Goal: Information Seeking & Learning: Understand process/instructions

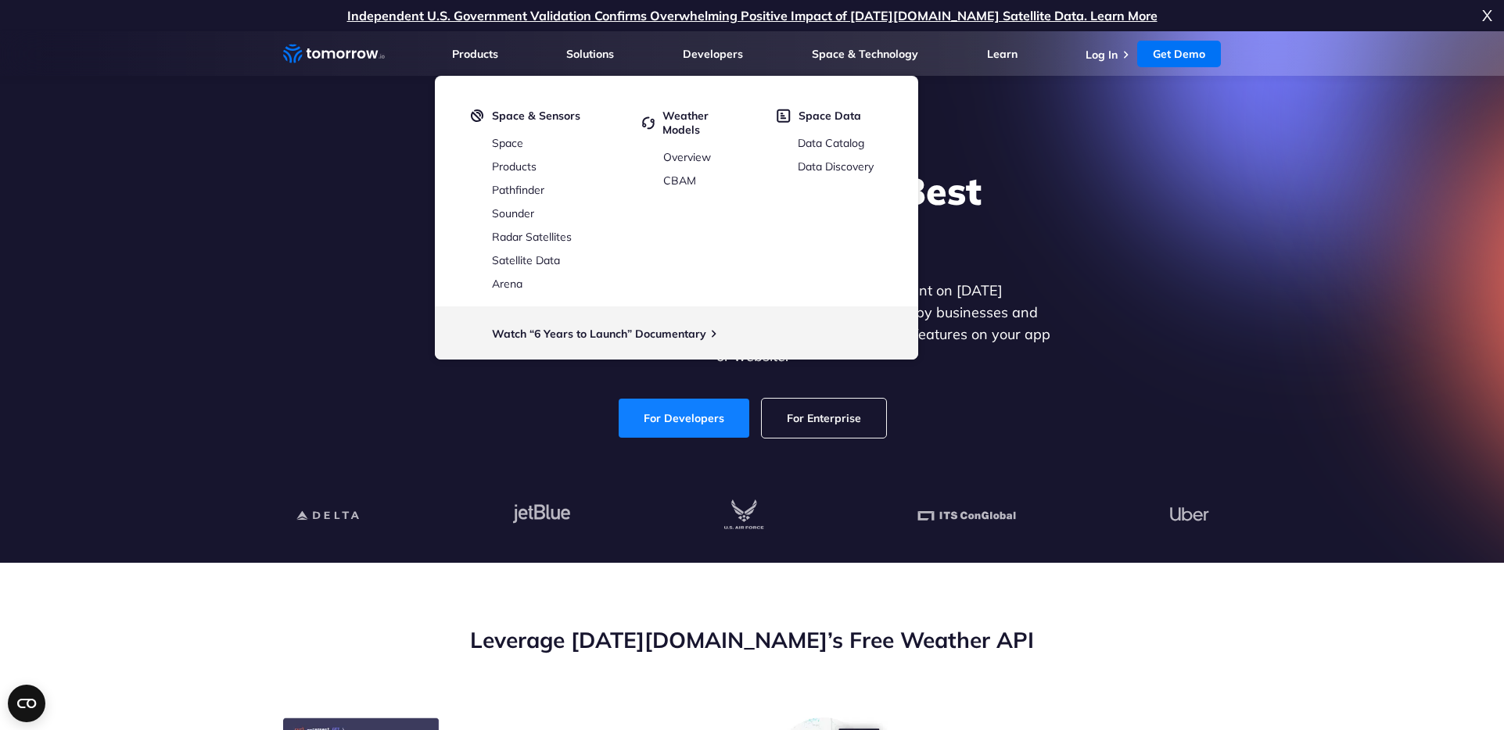
click at [683, 403] on link "For Developers" at bounding box center [684, 418] width 131 height 39
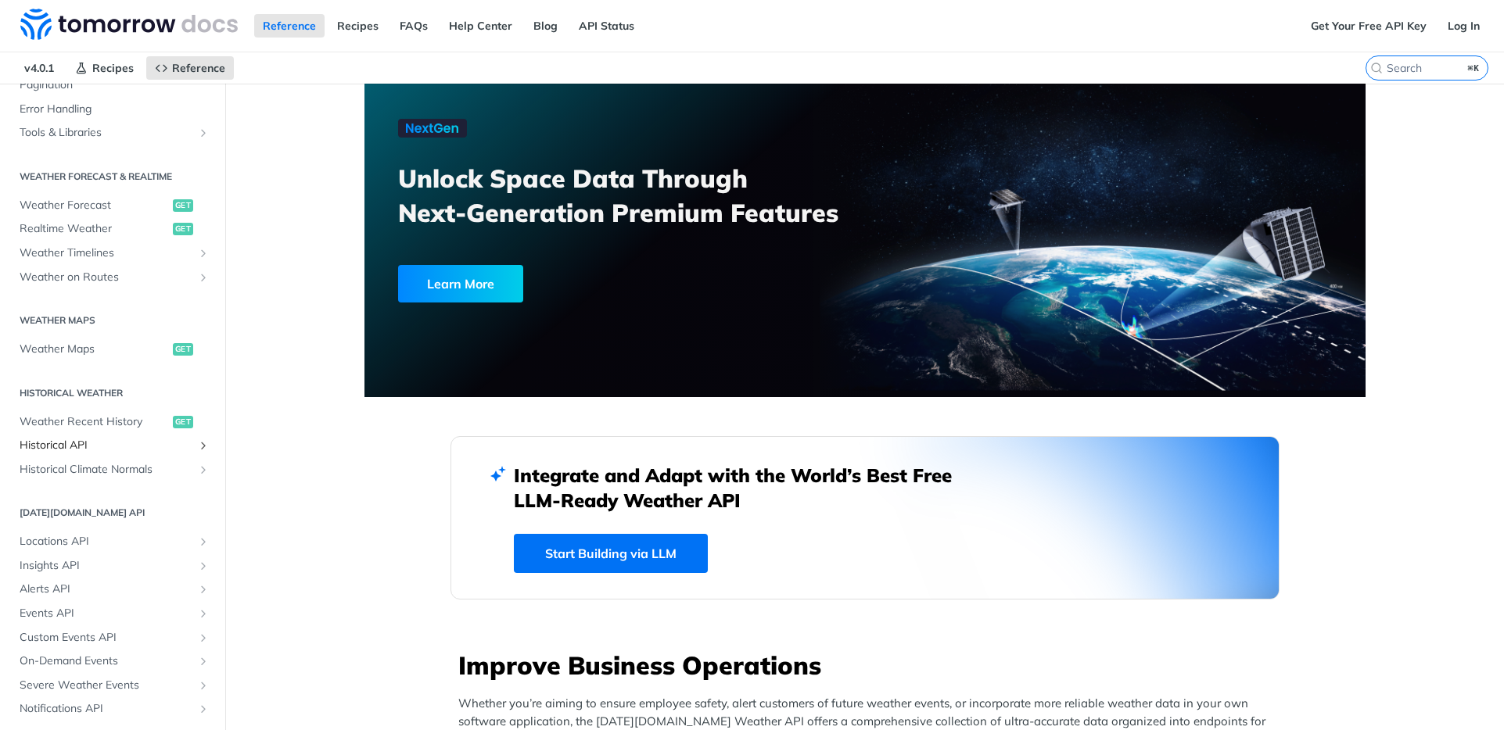
scroll to position [308, 0]
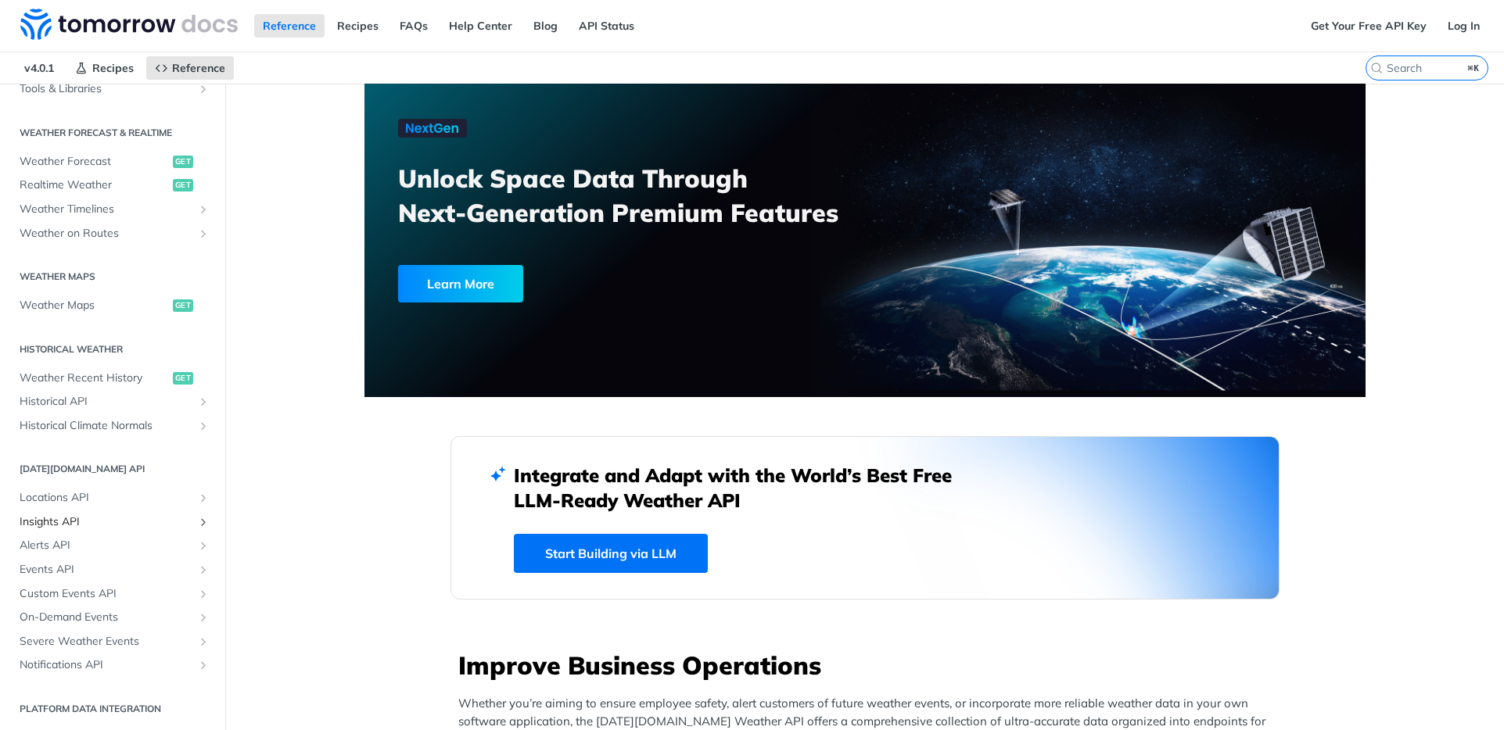
click at [56, 520] on span "Insights API" at bounding box center [107, 523] width 174 height 16
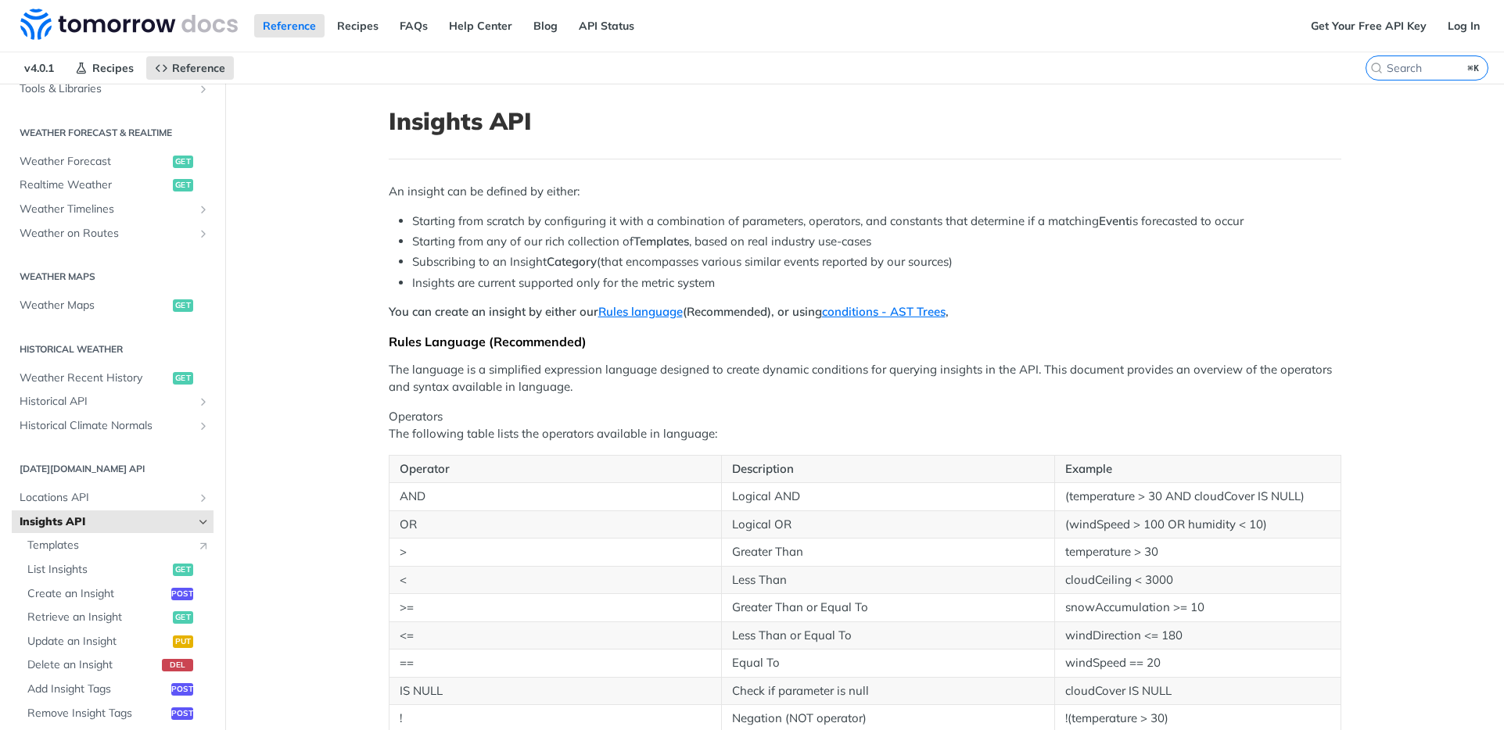
scroll to position [403, 0]
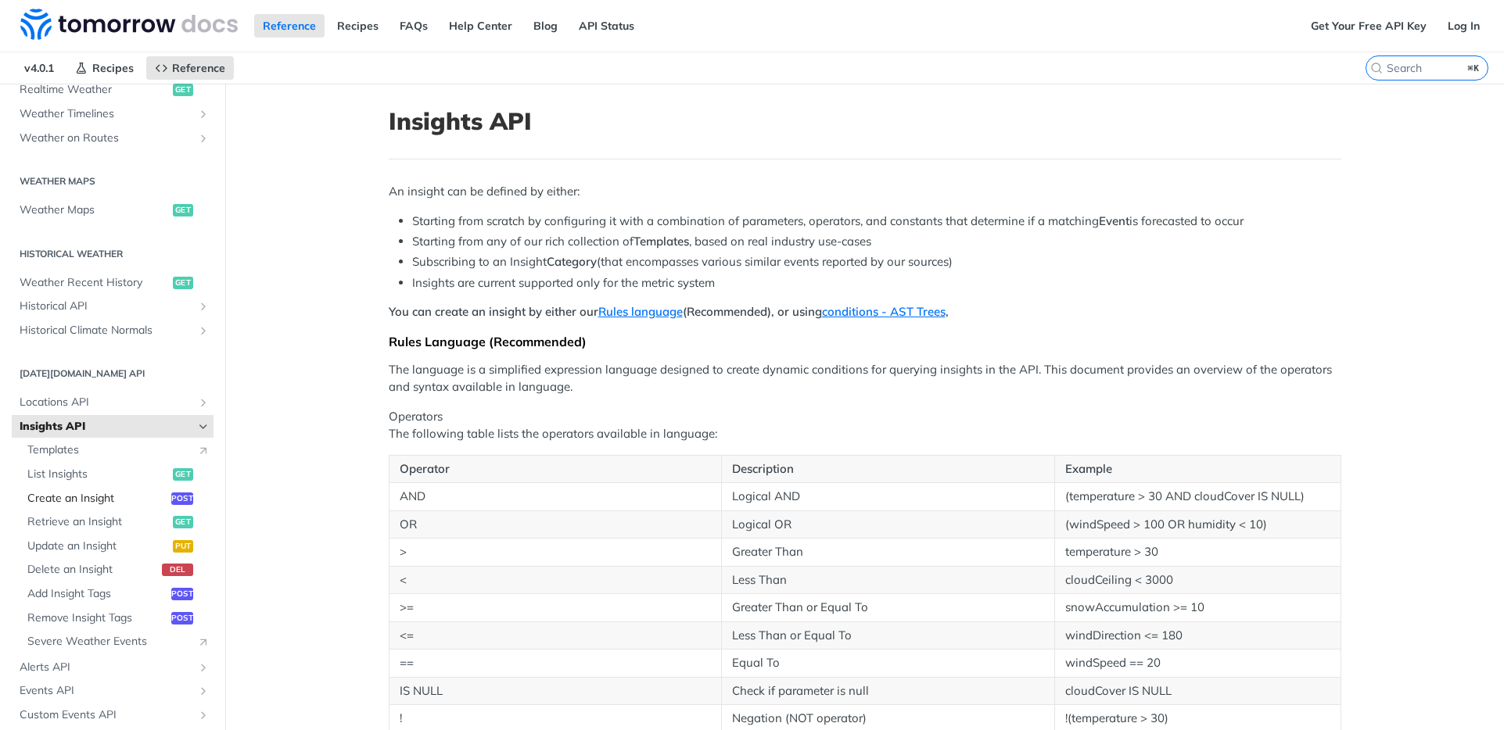
click at [62, 492] on span "Create an Insight" at bounding box center [97, 499] width 140 height 16
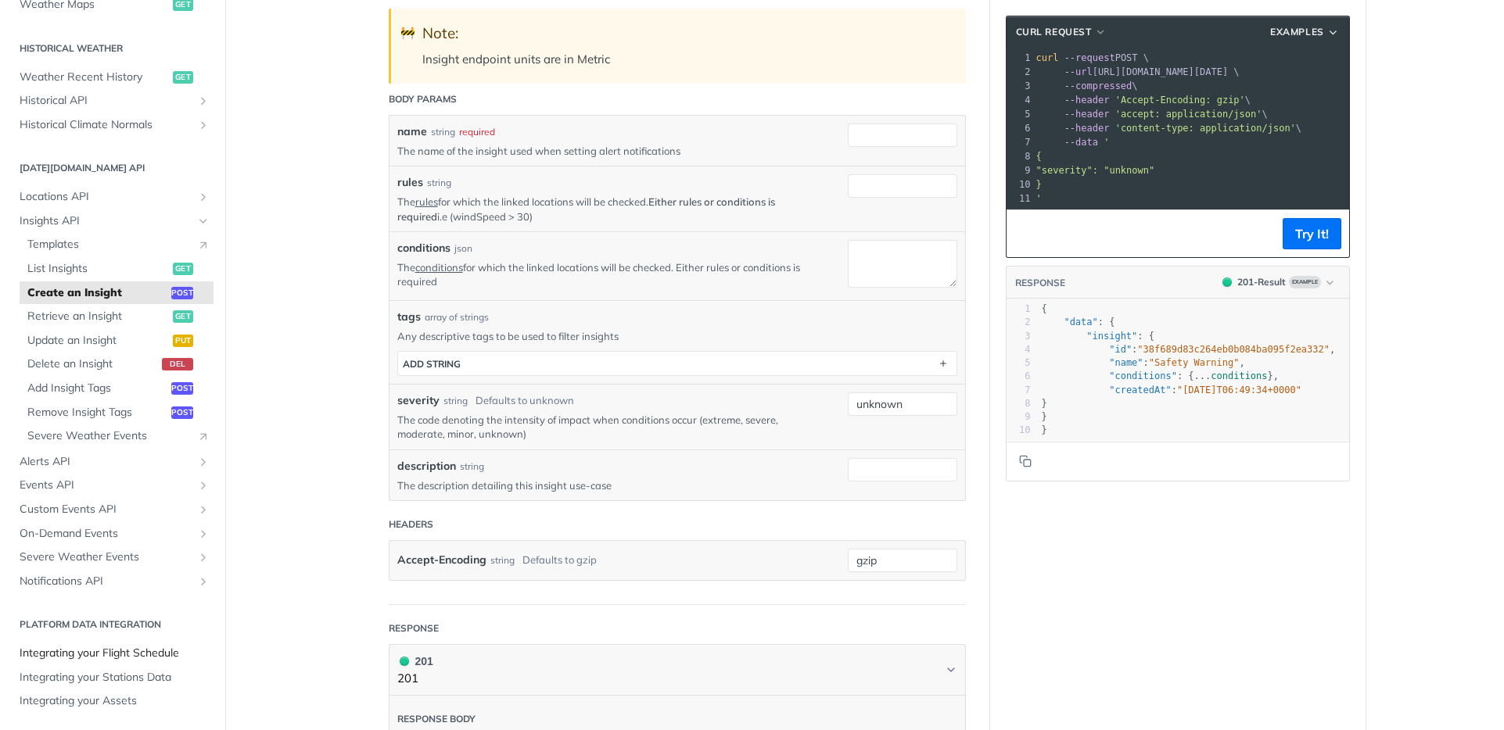
scroll to position [315, 0]
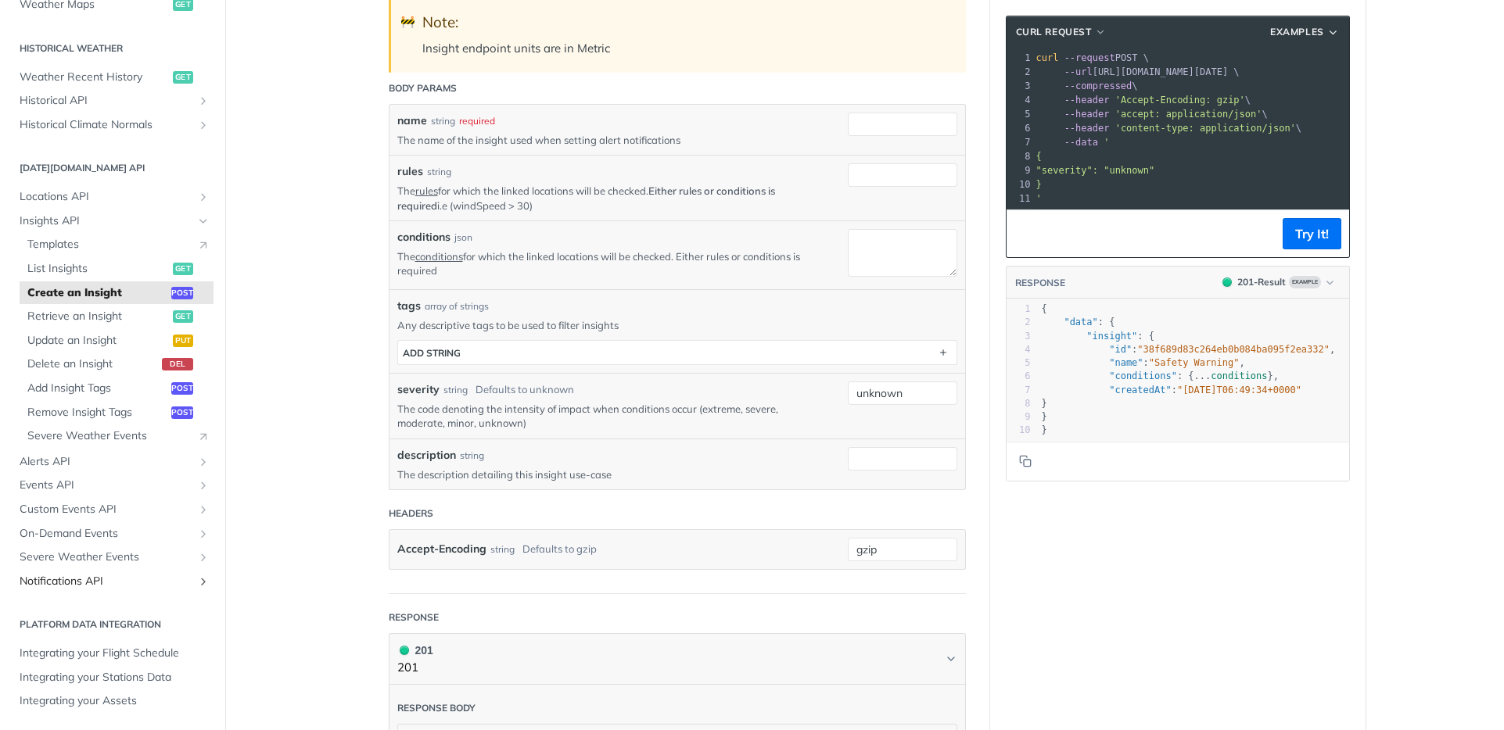
click at [87, 578] on span "Notifications API" at bounding box center [107, 582] width 174 height 16
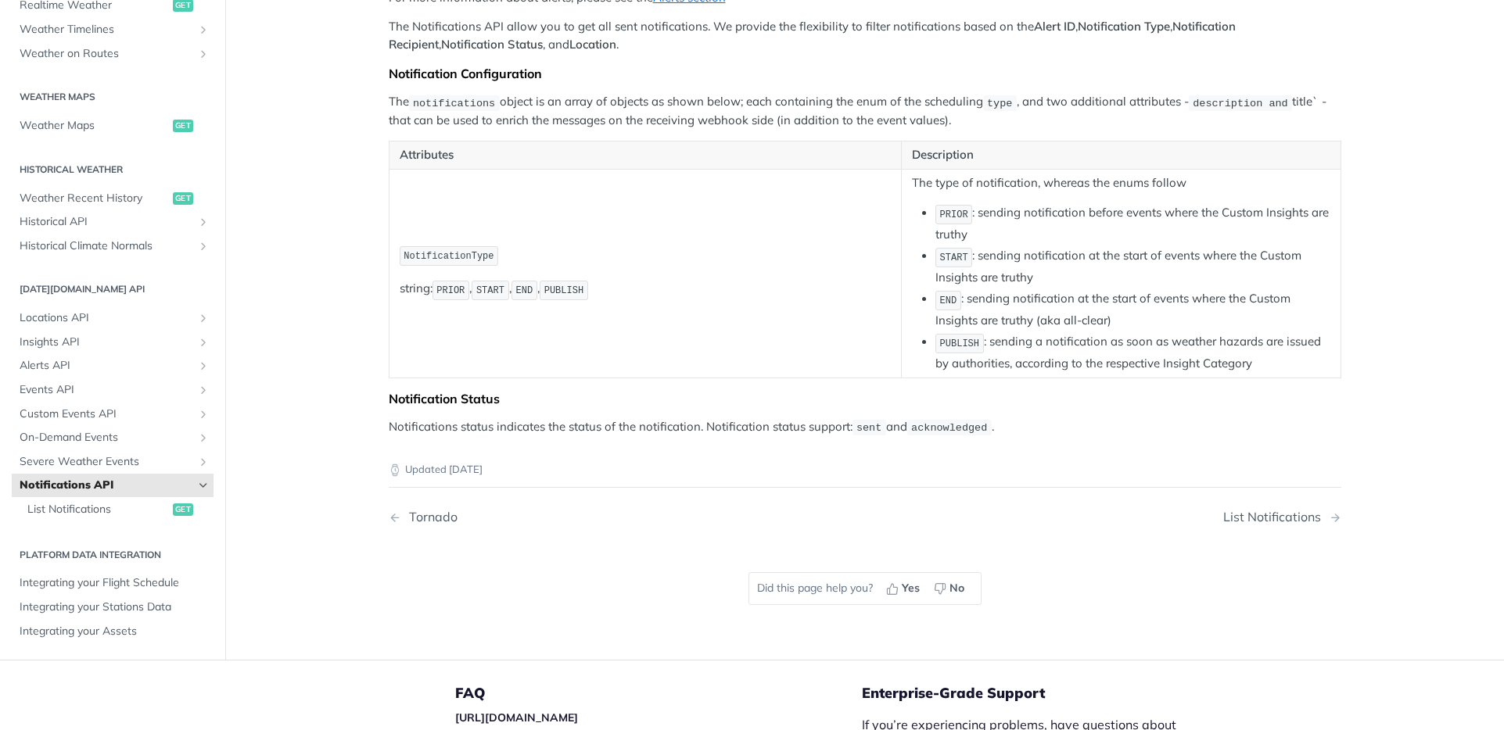
scroll to position [172, 0]
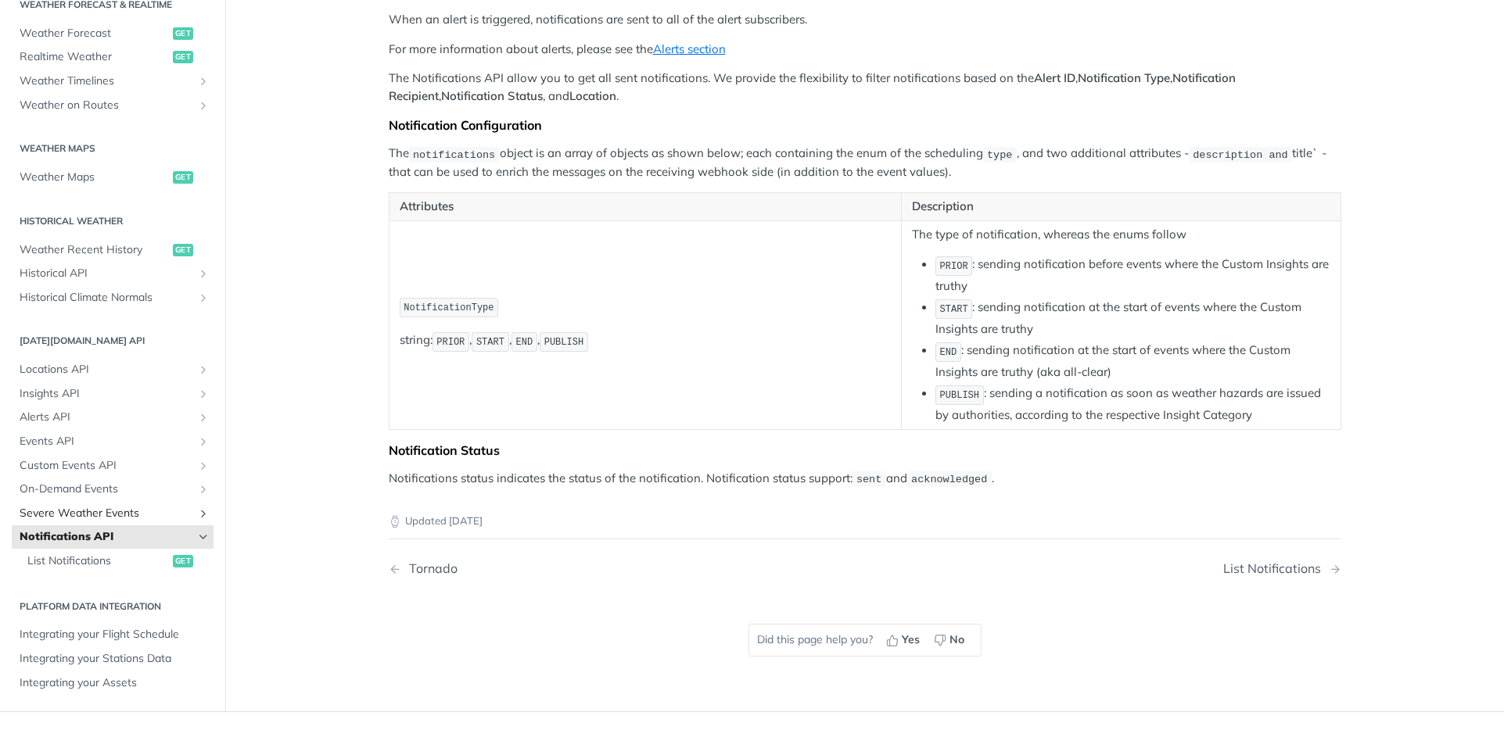
click at [75, 512] on span "Severe Weather Events" at bounding box center [107, 513] width 174 height 16
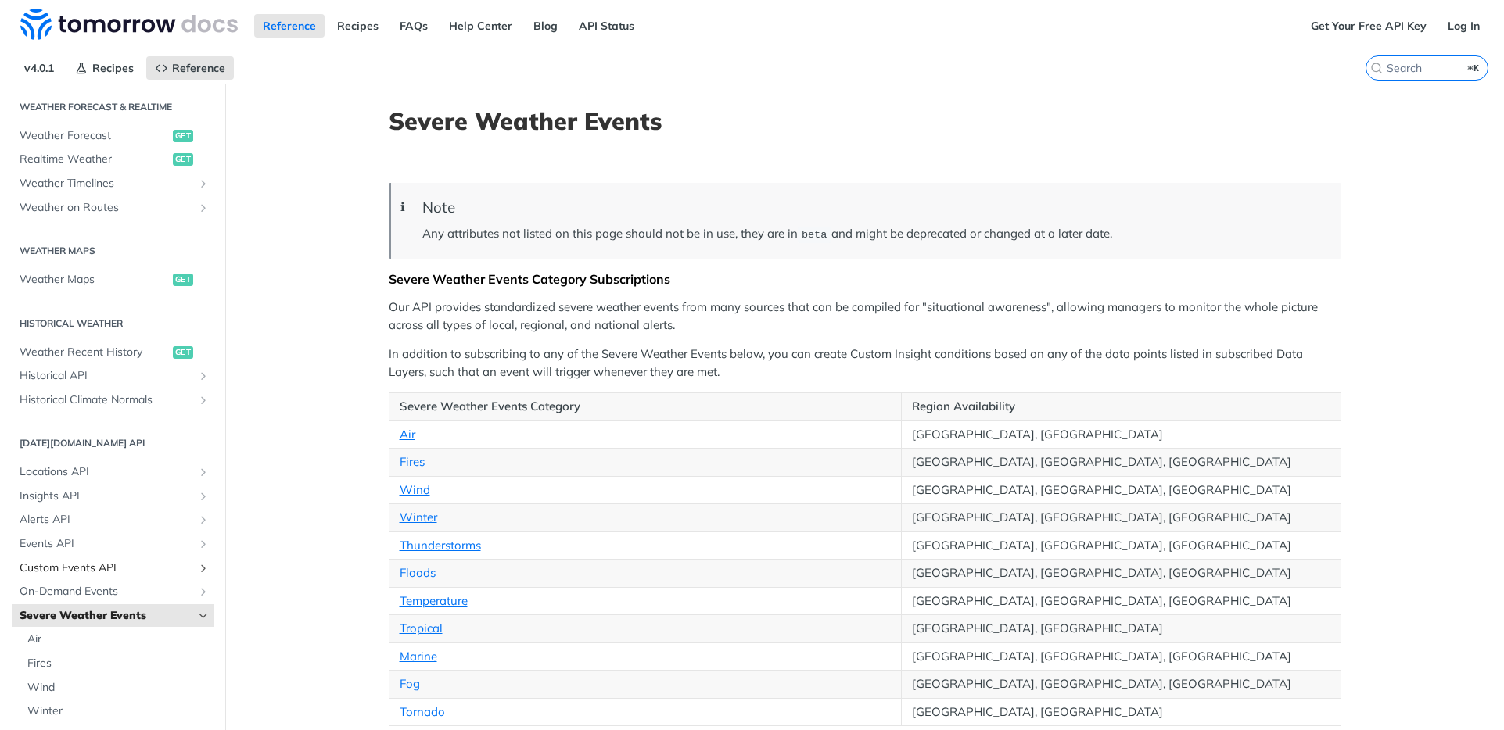
scroll to position [573, 0]
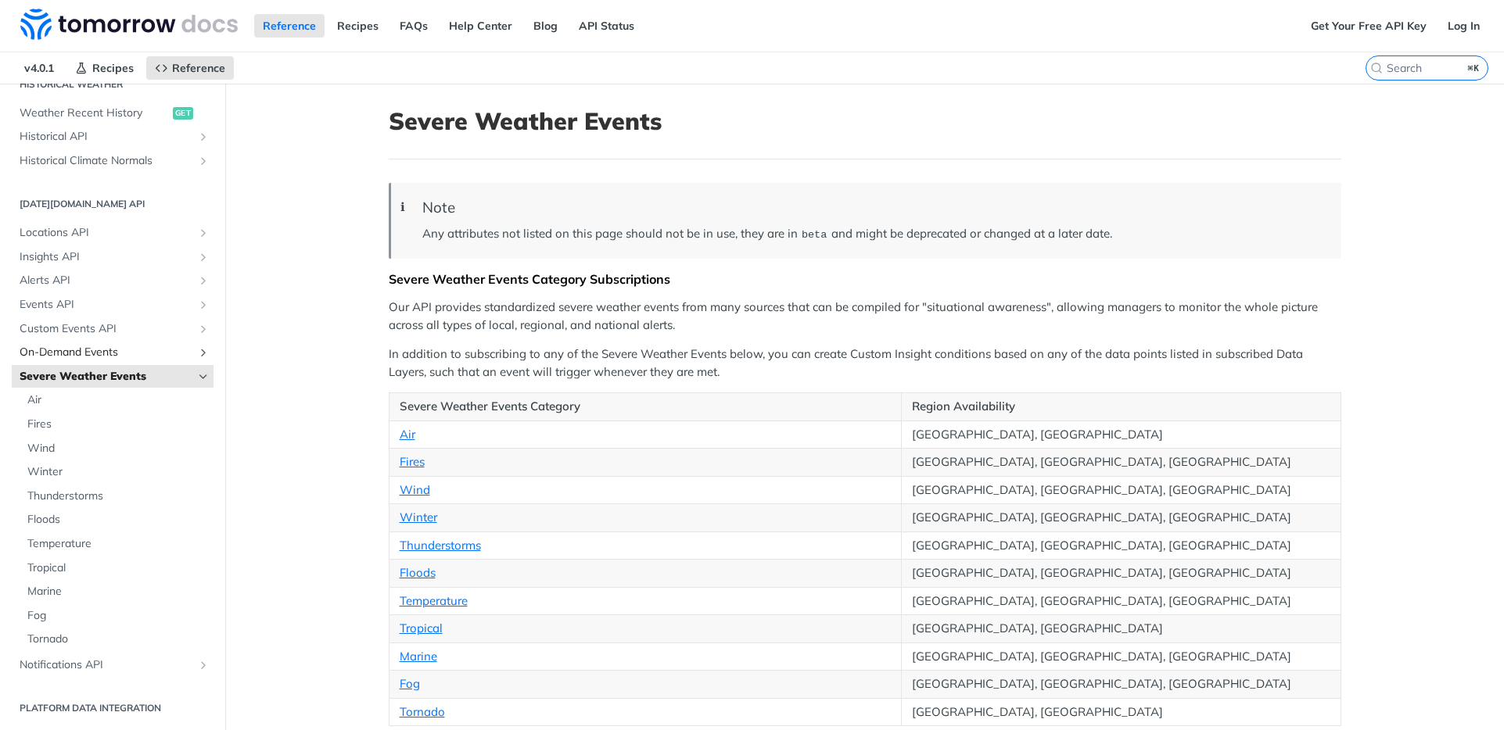
click at [72, 346] on span "On-Demand Events" at bounding box center [107, 353] width 174 height 16
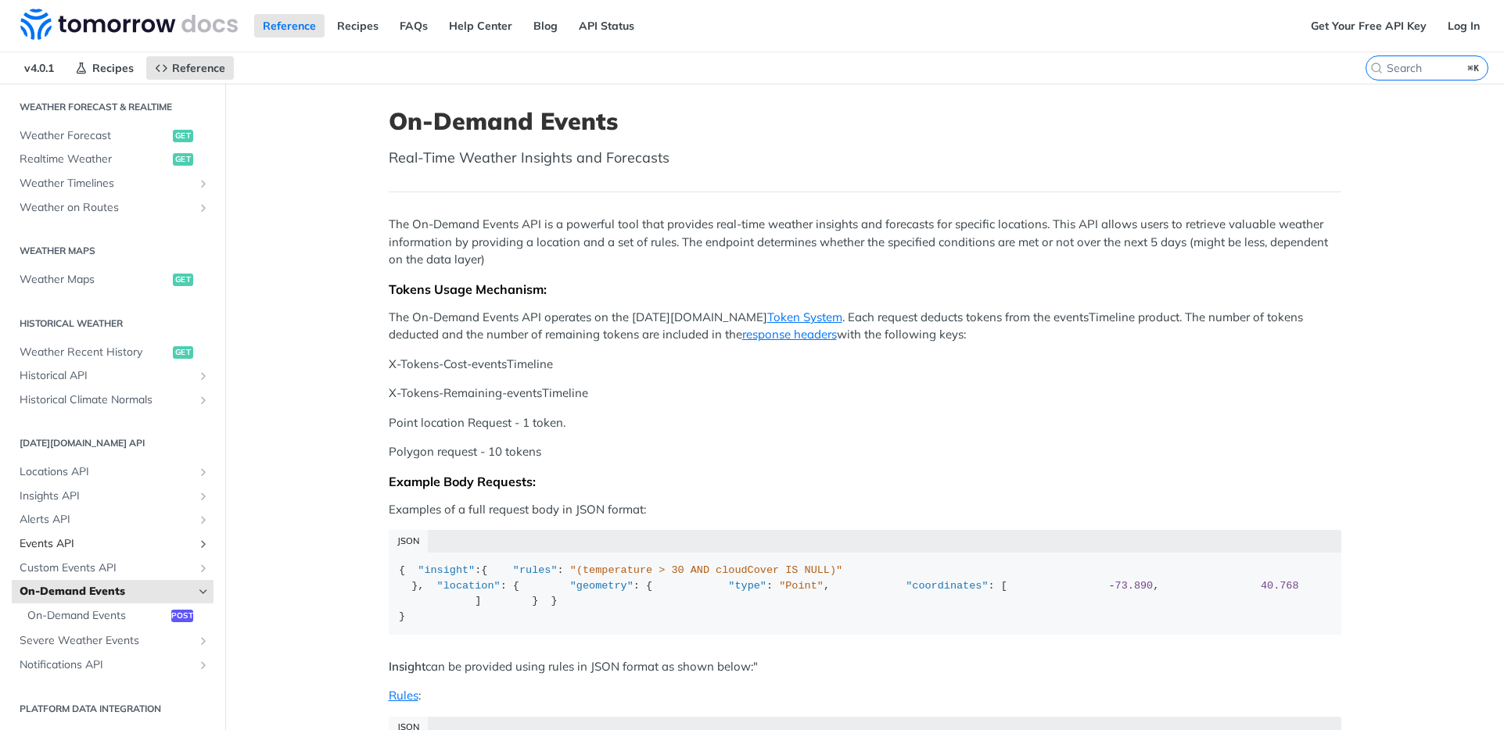
click at [85, 542] on span "Events API" at bounding box center [107, 544] width 174 height 16
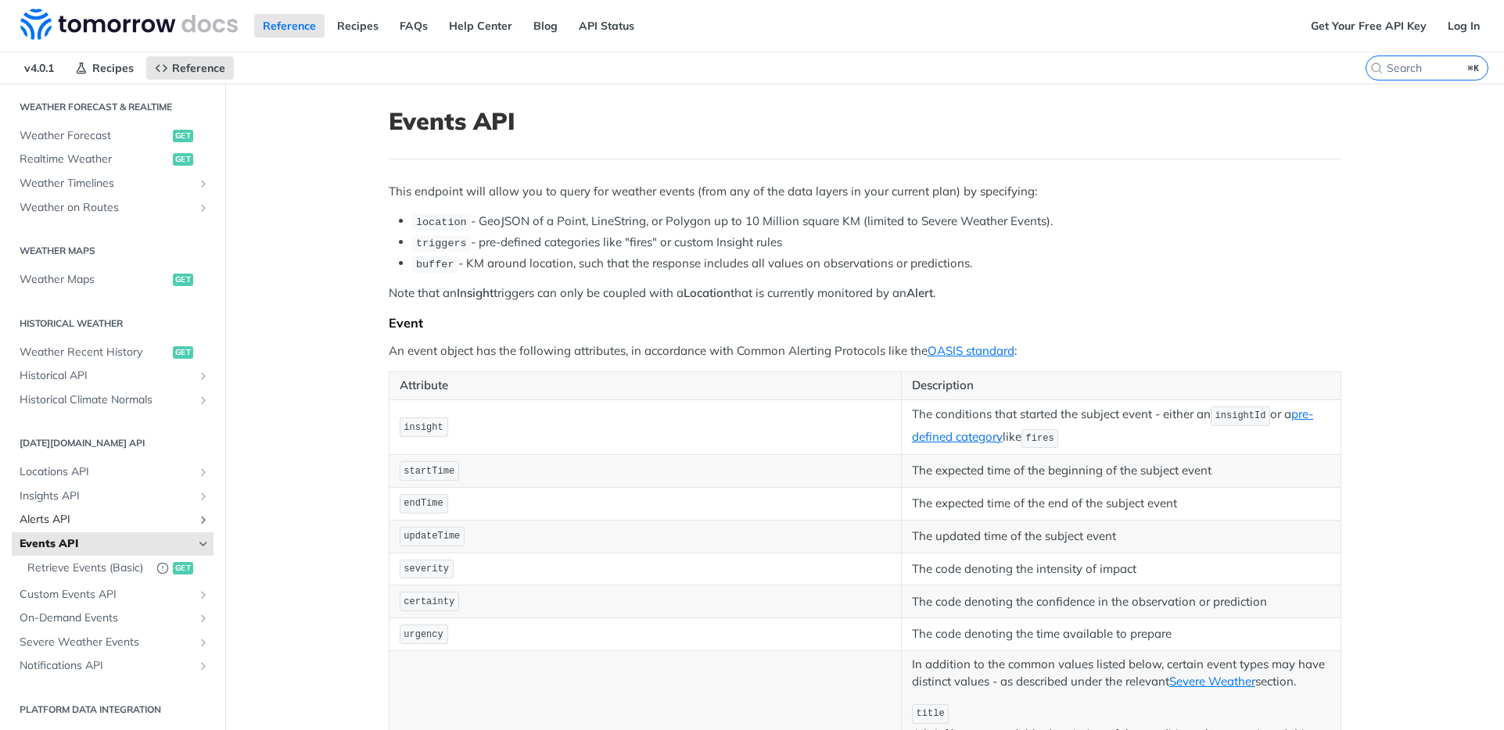
click at [78, 523] on span "Alerts API" at bounding box center [107, 520] width 174 height 16
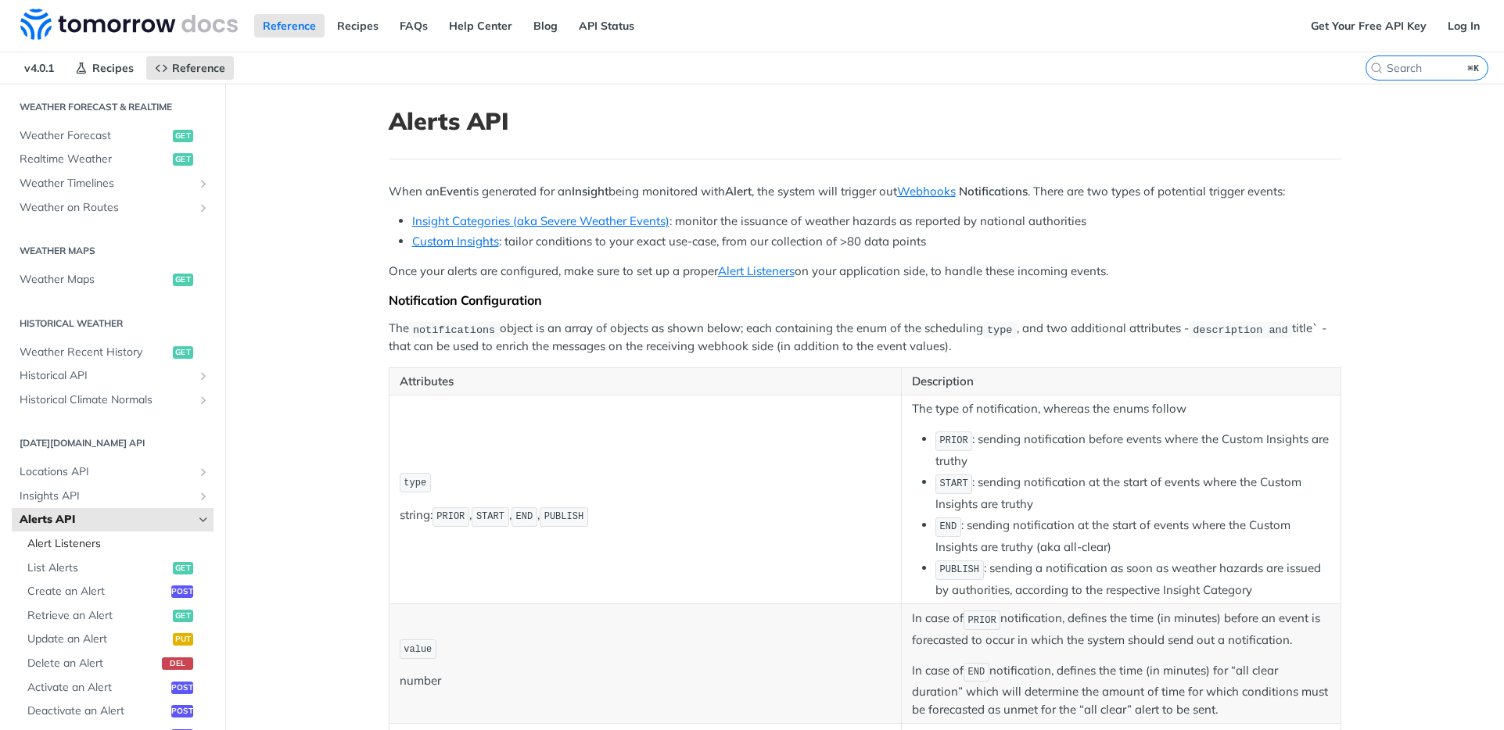
click at [78, 543] on span "Alert Listeners" at bounding box center [118, 544] width 182 height 16
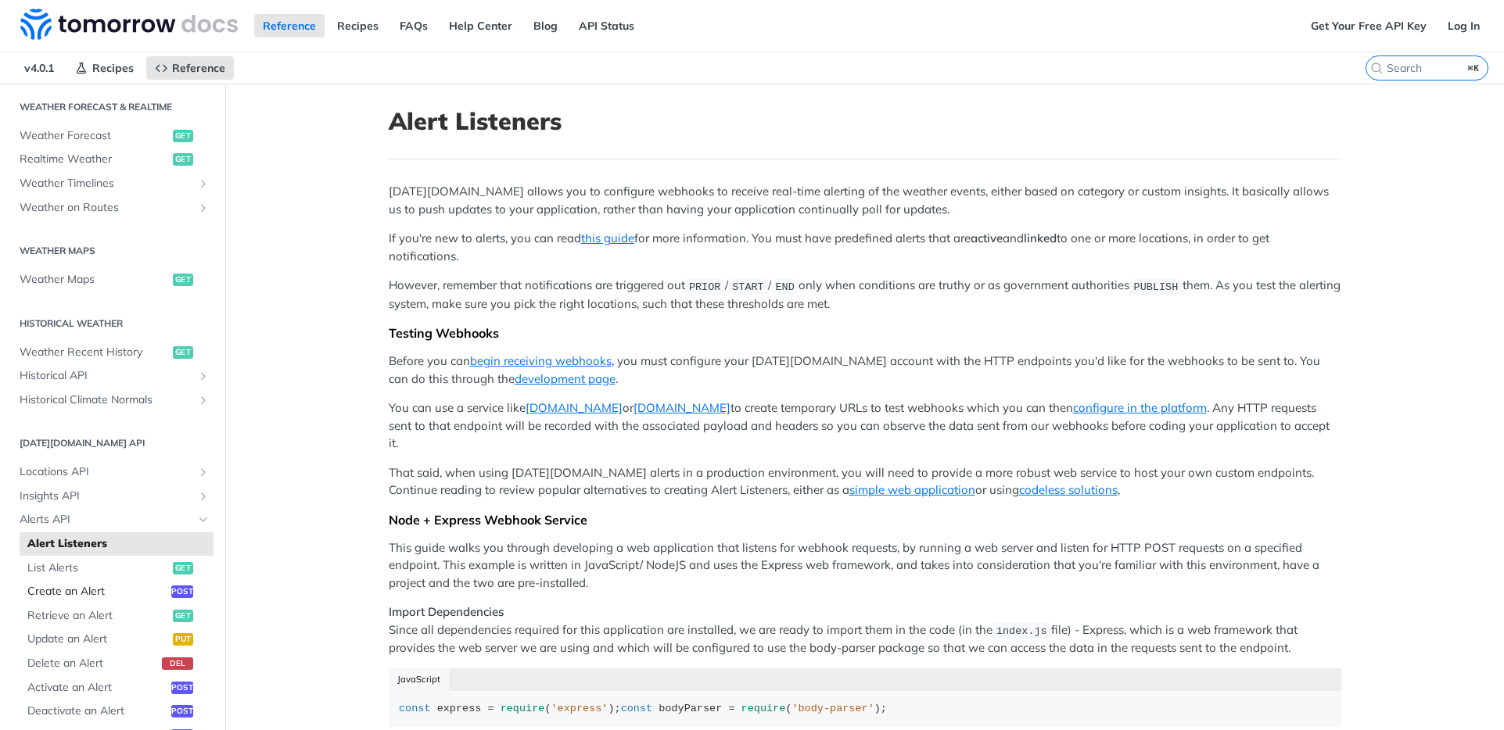
click at [34, 596] on span "Create an Alert" at bounding box center [97, 592] width 140 height 16
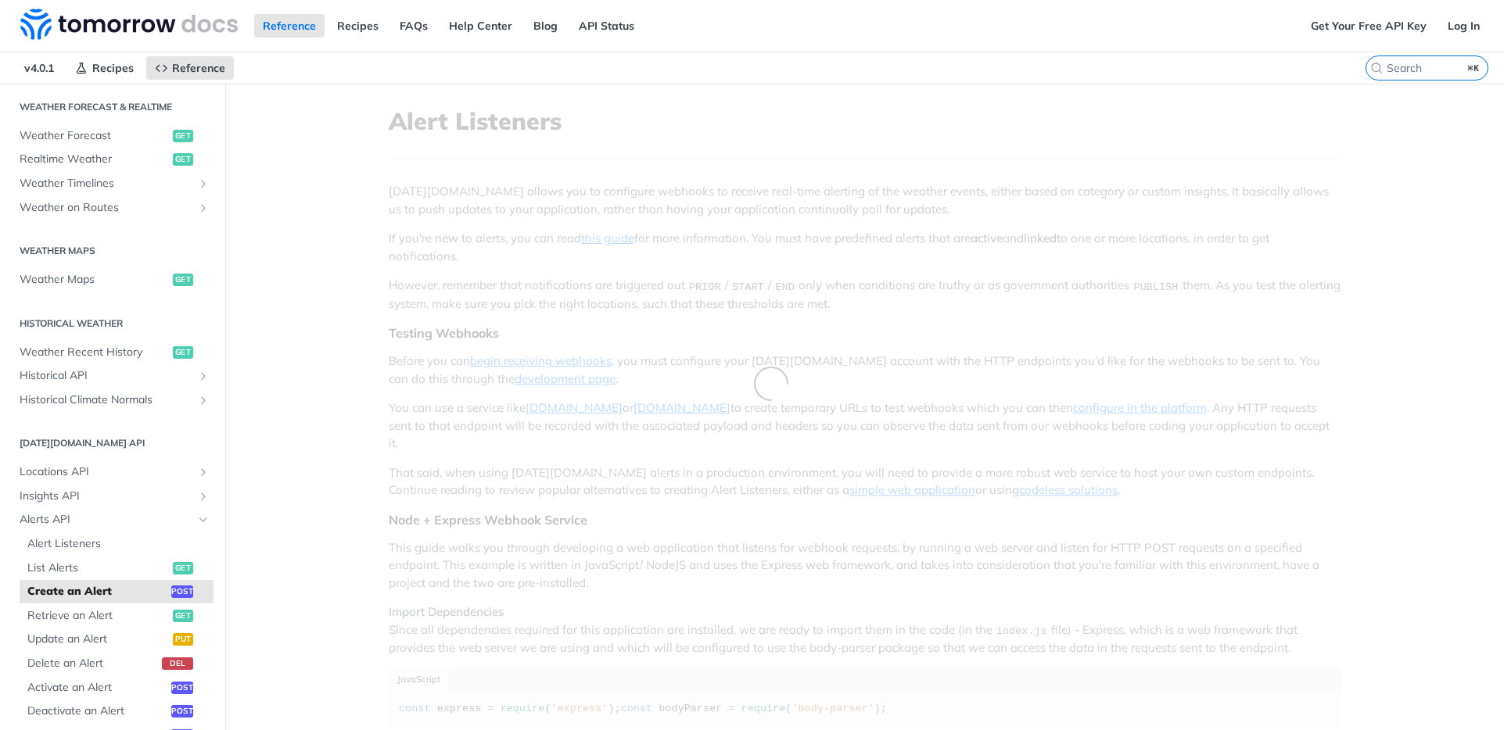
select select "true"
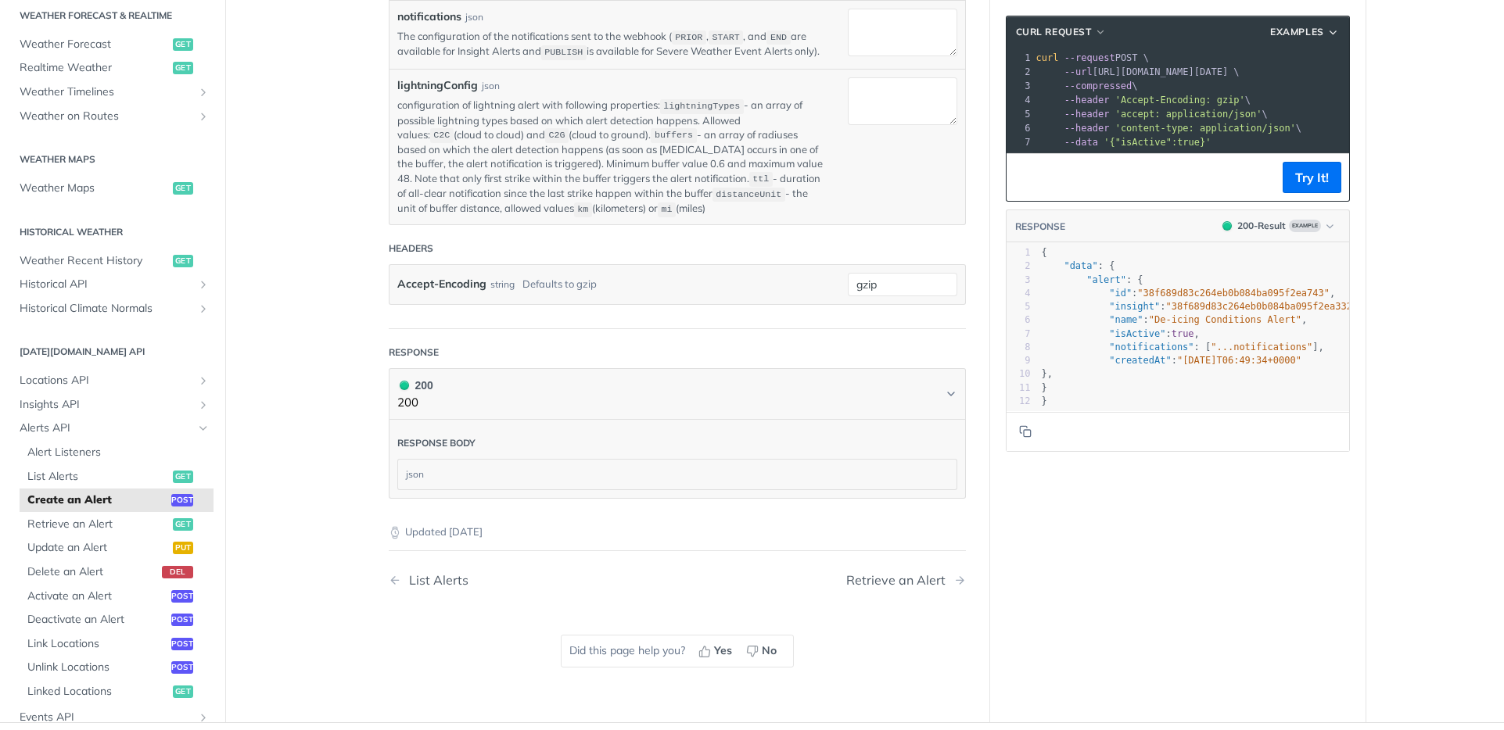
scroll to position [56, 0]
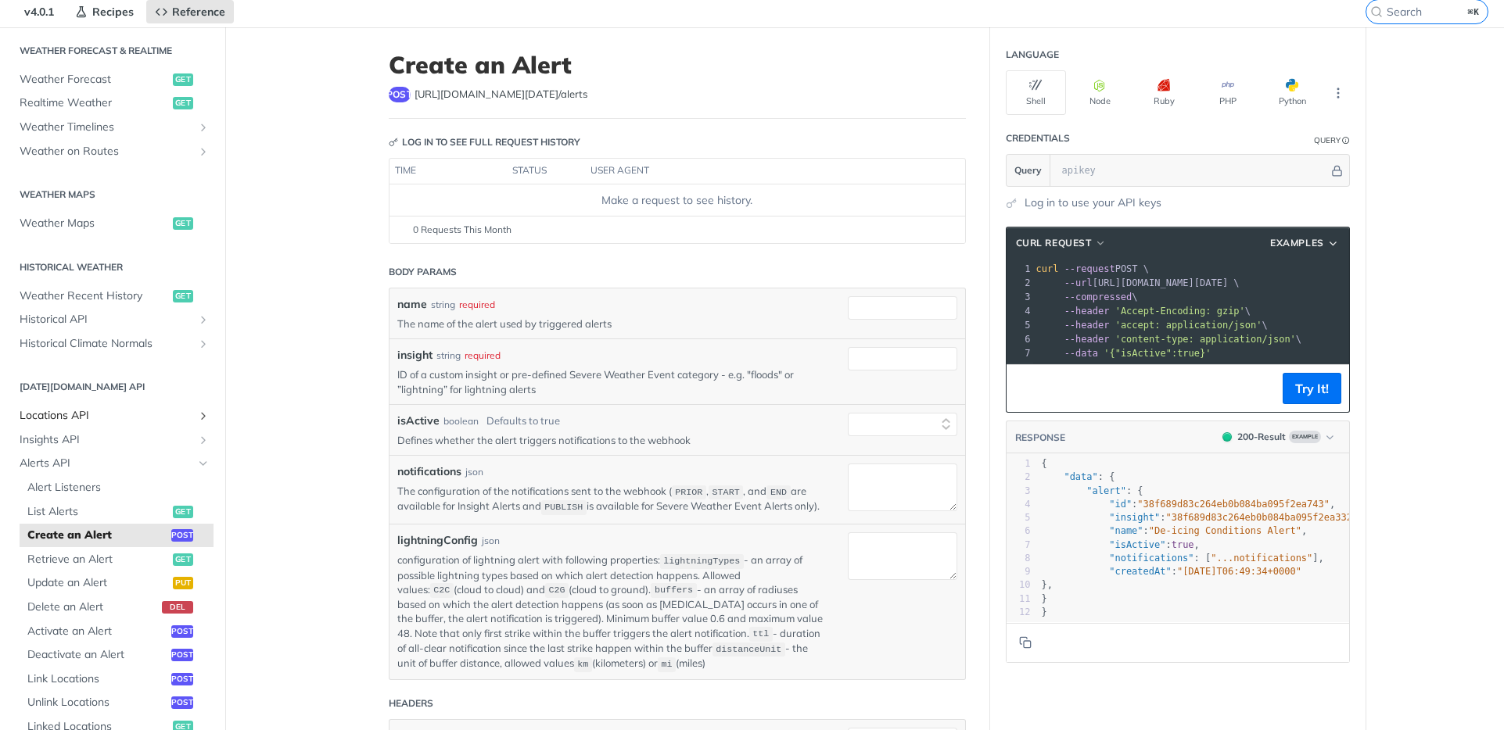
click at [81, 414] on span "Locations API" at bounding box center [107, 416] width 174 height 16
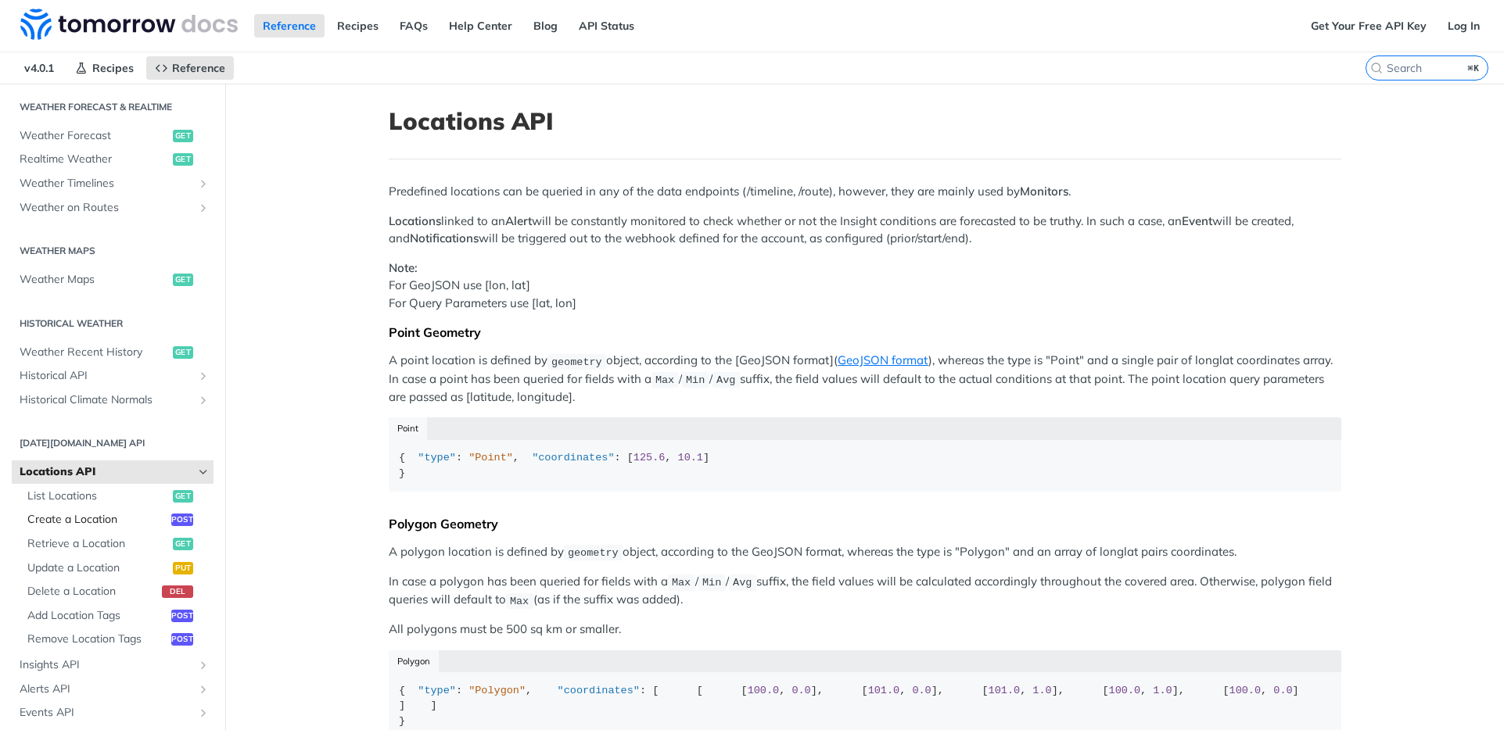
click at [81, 519] on span "Create a Location" at bounding box center [97, 520] width 140 height 16
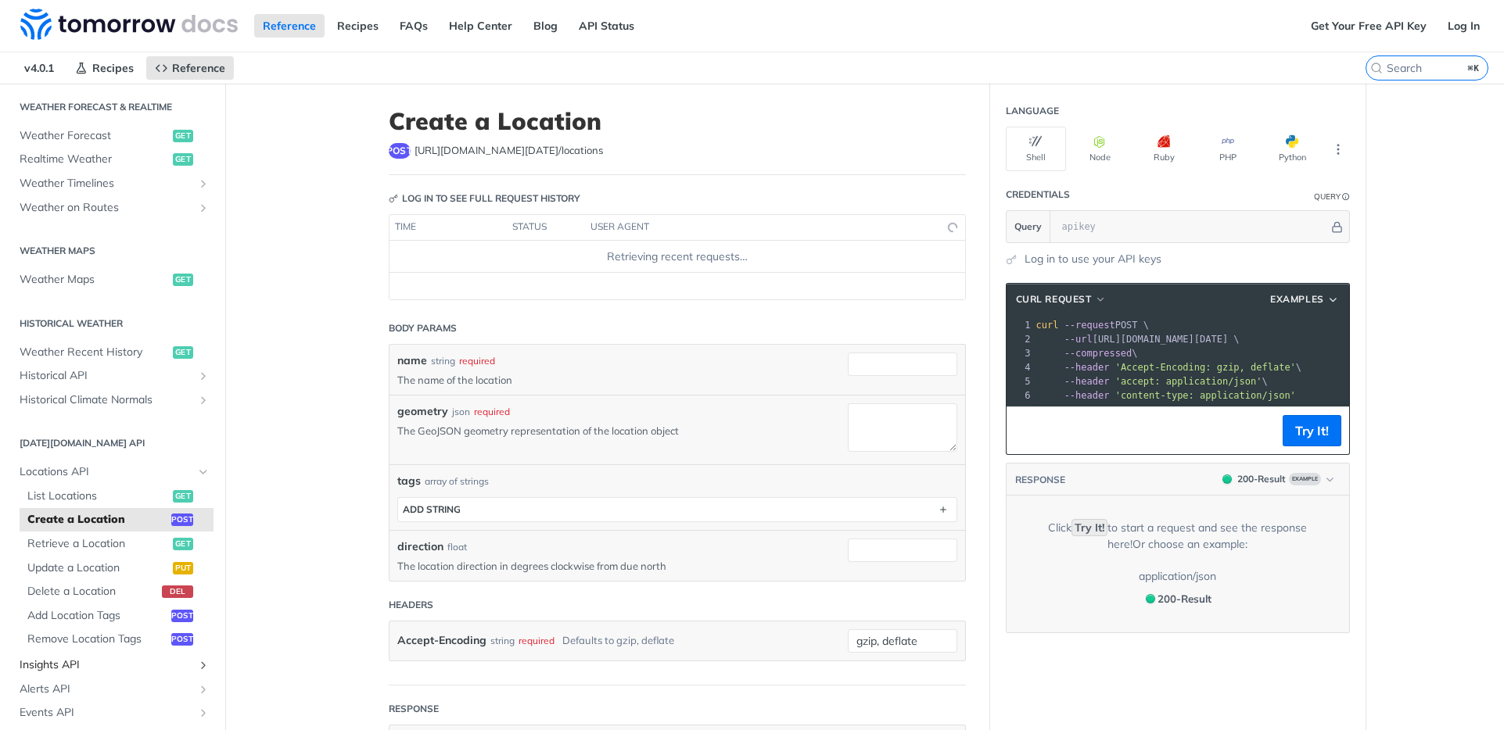
scroll to position [478, 0]
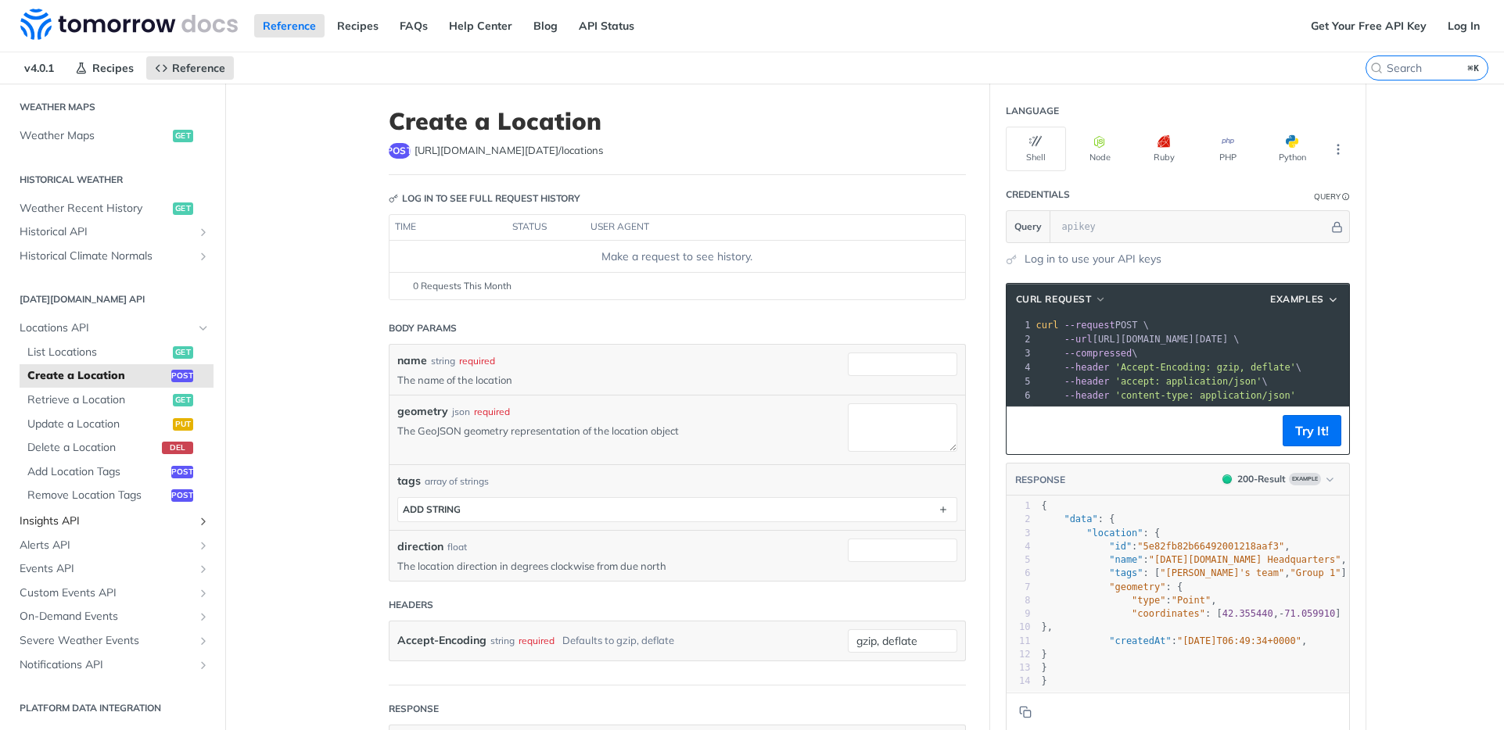
click at [68, 523] on span "Insights API" at bounding box center [107, 522] width 174 height 16
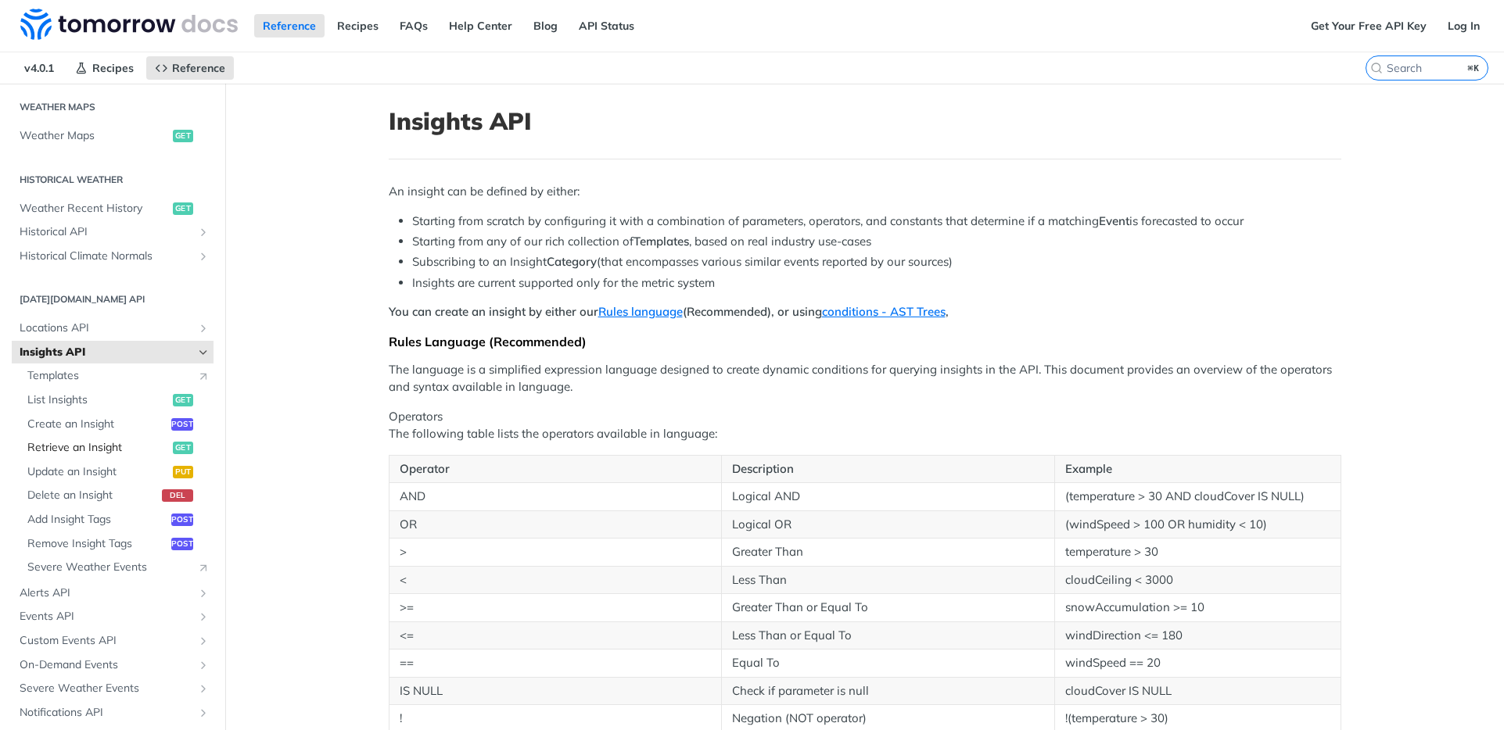
click at [77, 454] on span "Retrieve an Insight" at bounding box center [98, 448] width 142 height 16
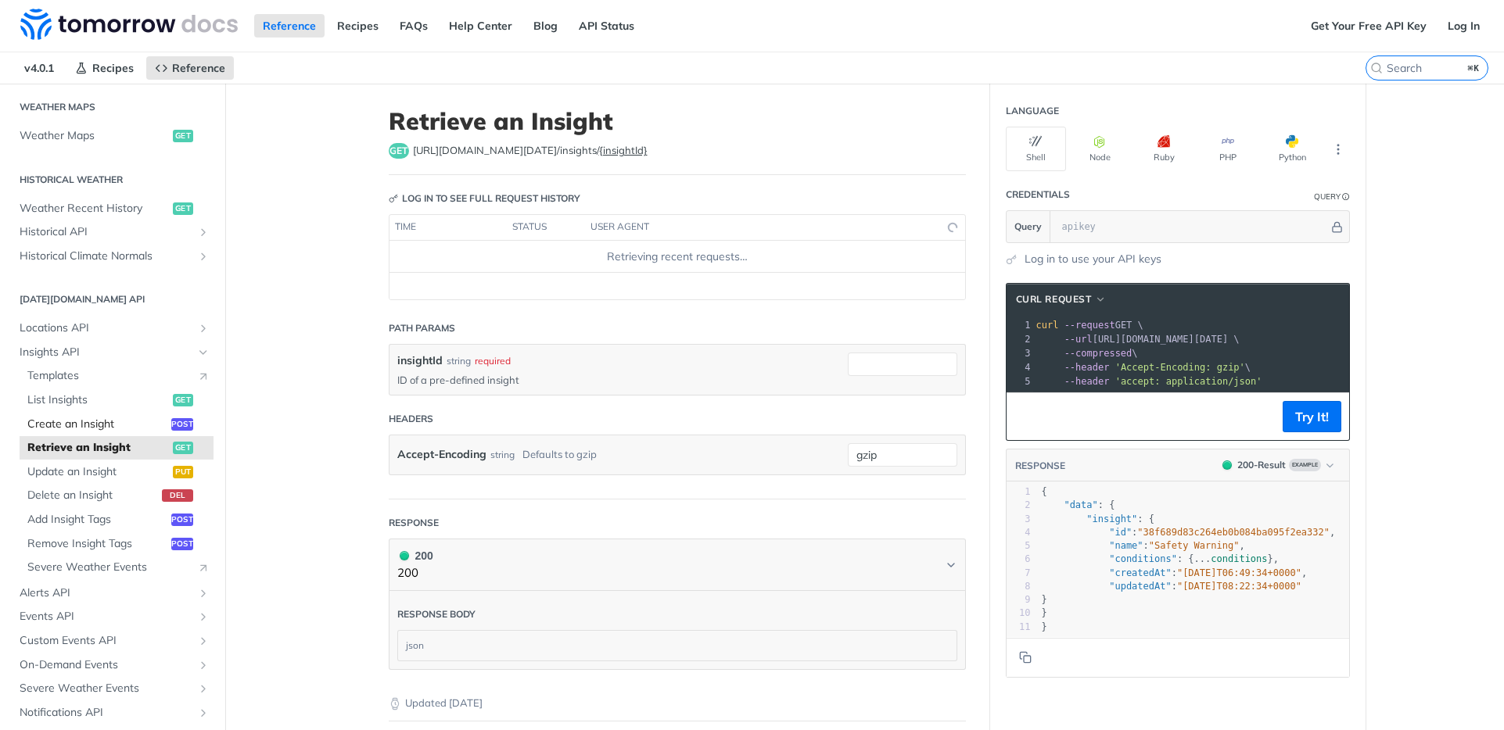
click at [59, 421] on span "Create an Insight" at bounding box center [97, 425] width 140 height 16
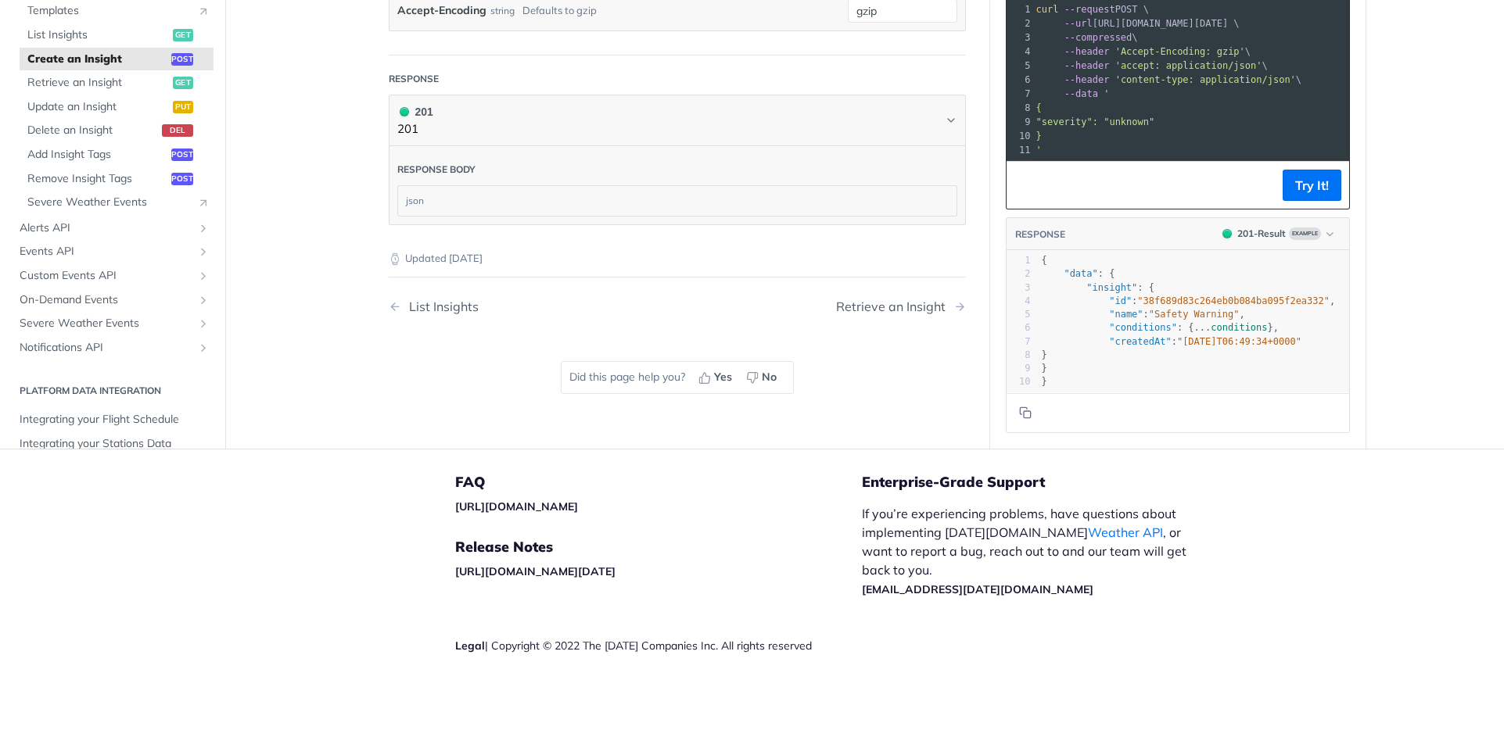
scroll to position [525, 0]
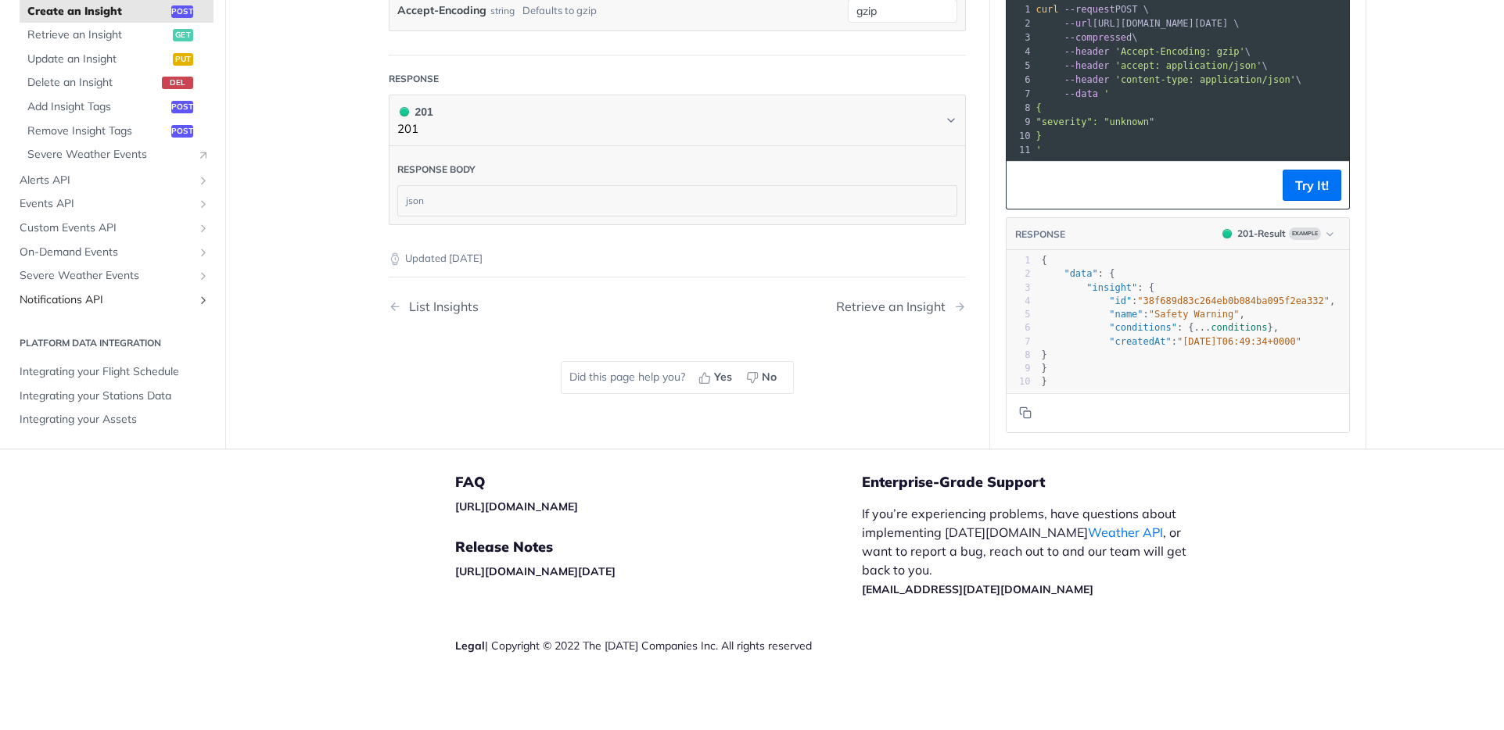
click at [100, 299] on span "Notifications API" at bounding box center [107, 300] width 174 height 16
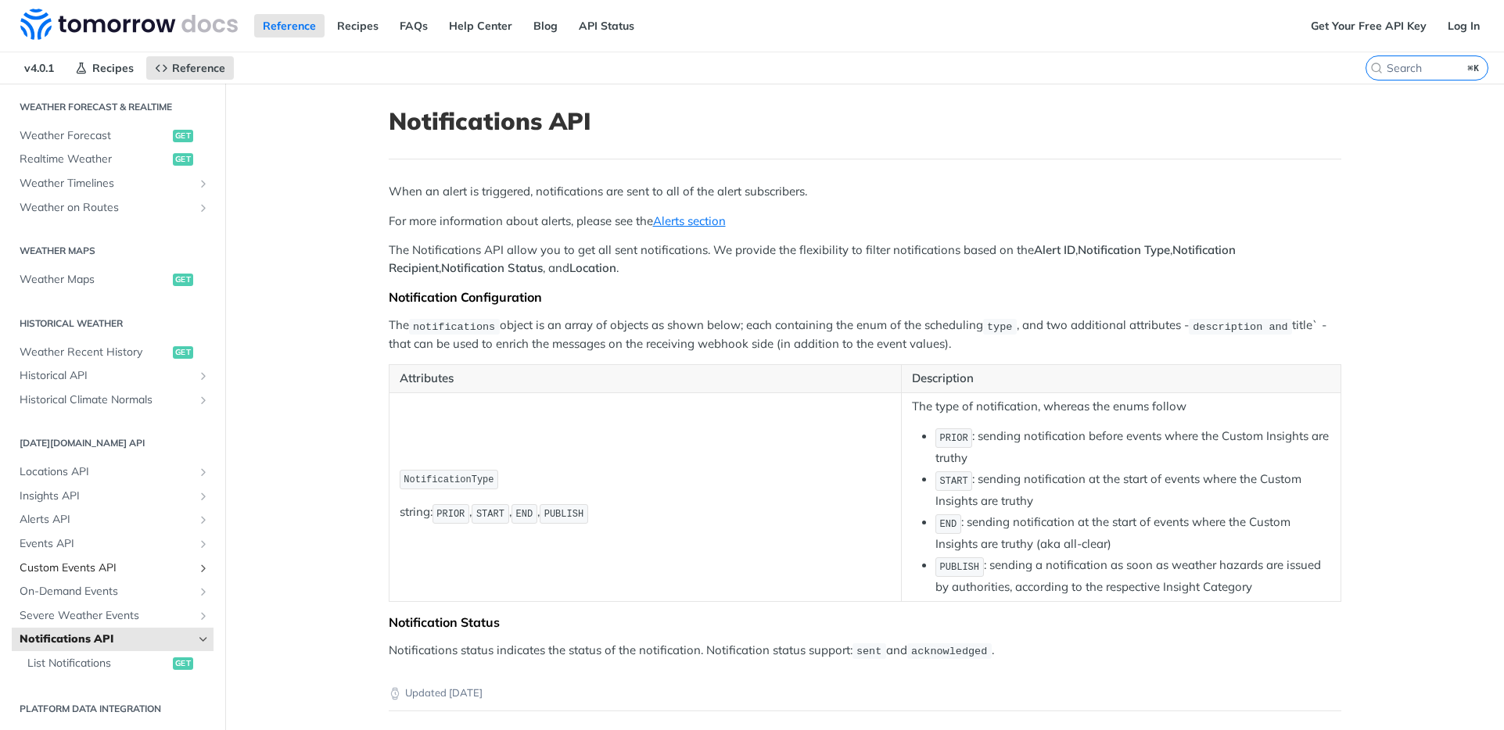
click at [49, 568] on span "Custom Events API" at bounding box center [107, 569] width 174 height 16
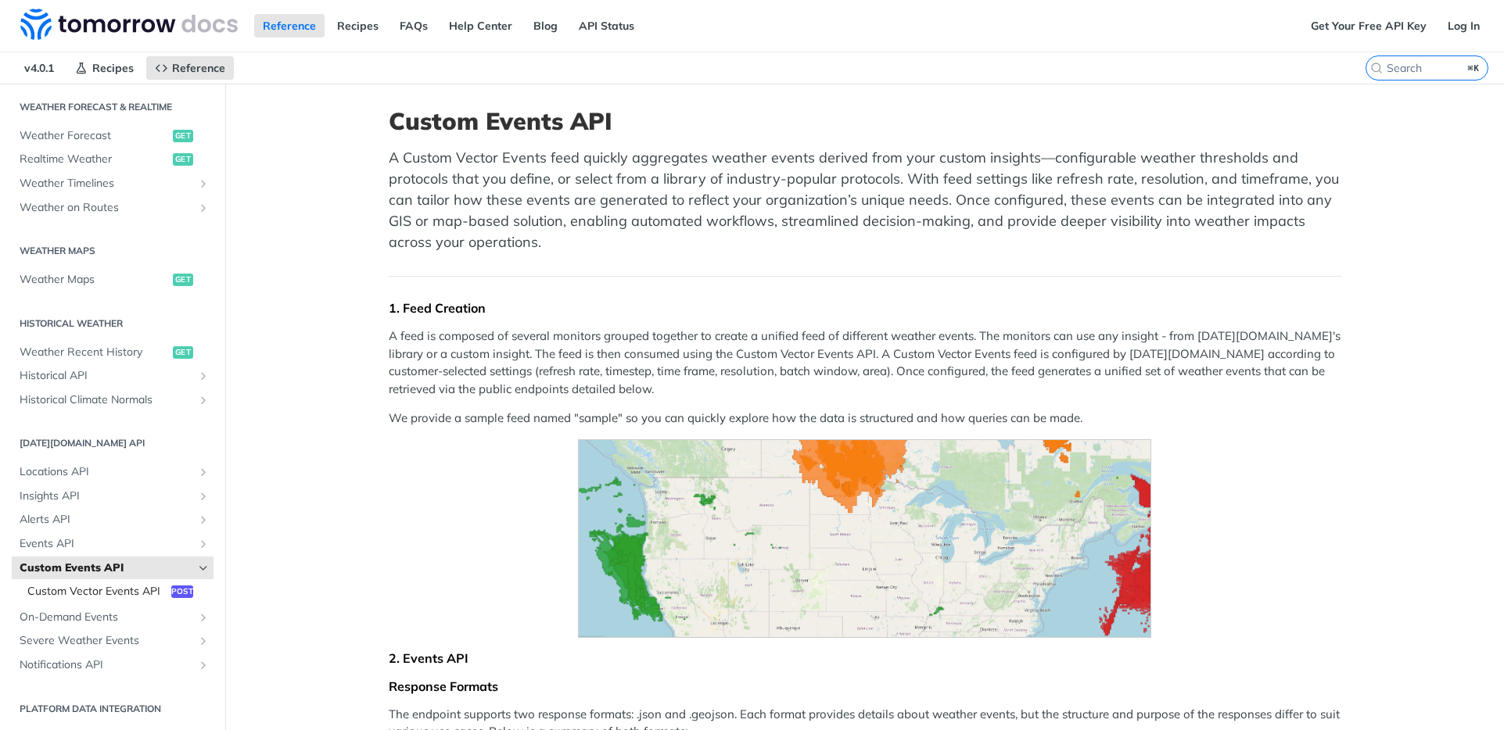
click at [58, 584] on span "Custom Vector Events API" at bounding box center [97, 592] width 140 height 16
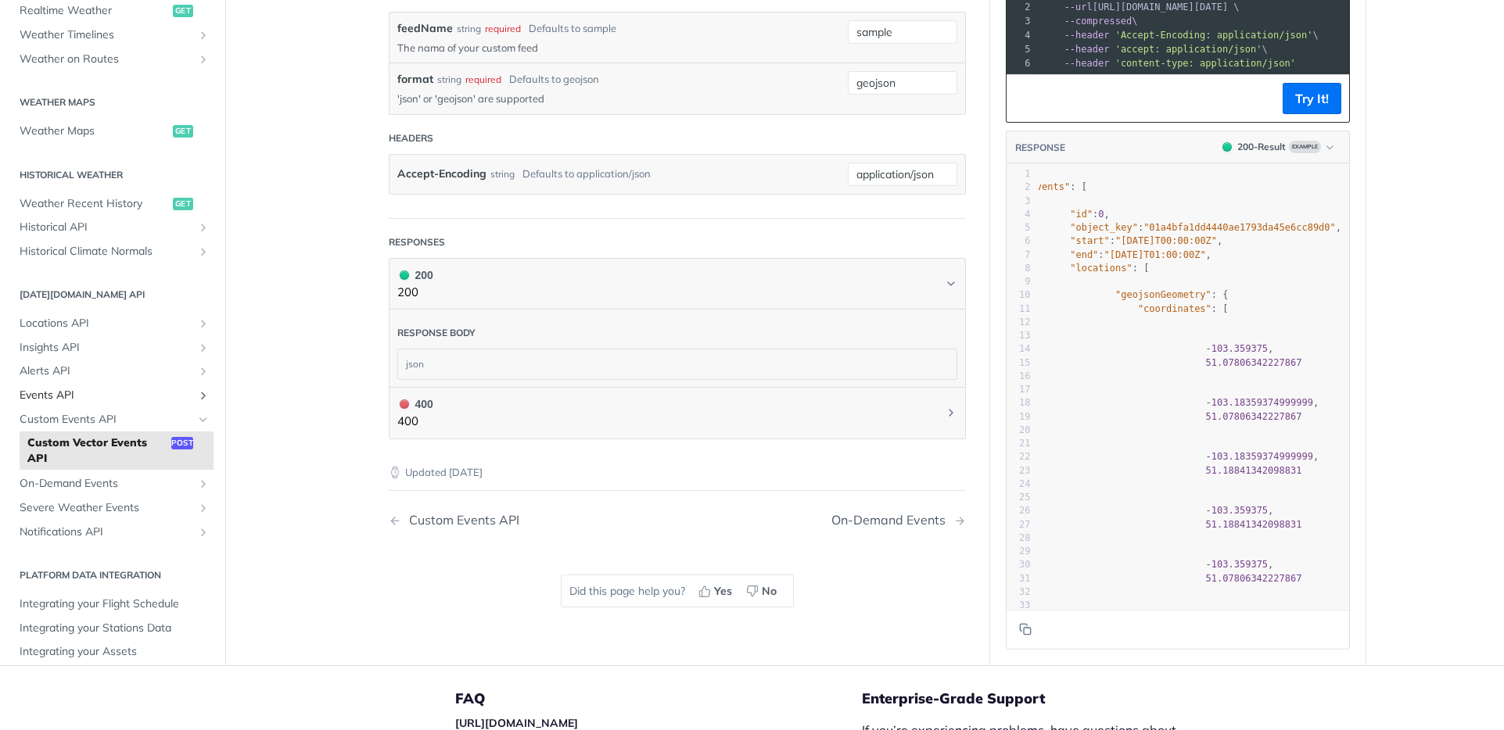
click at [70, 388] on span "Events API" at bounding box center [107, 396] width 174 height 16
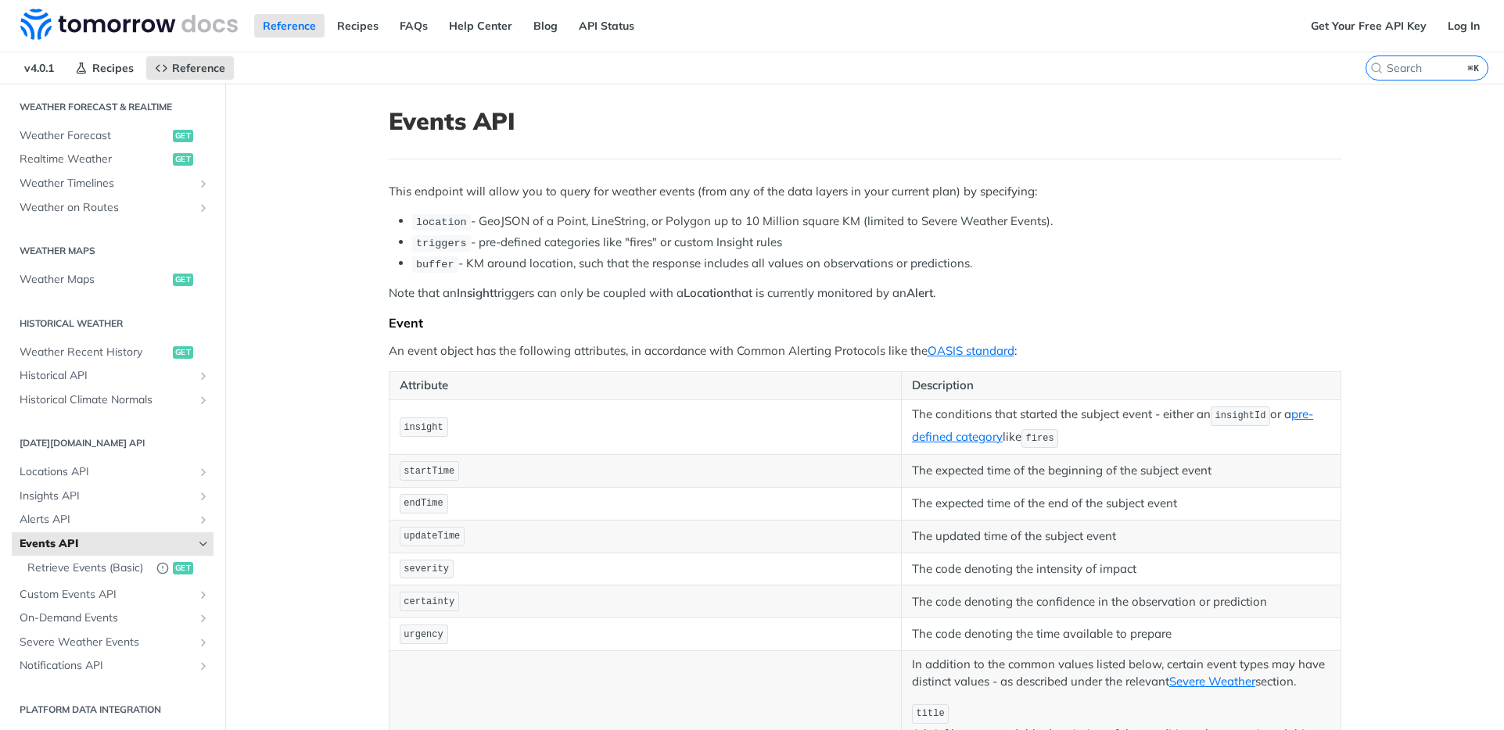
scroll to position [216, 0]
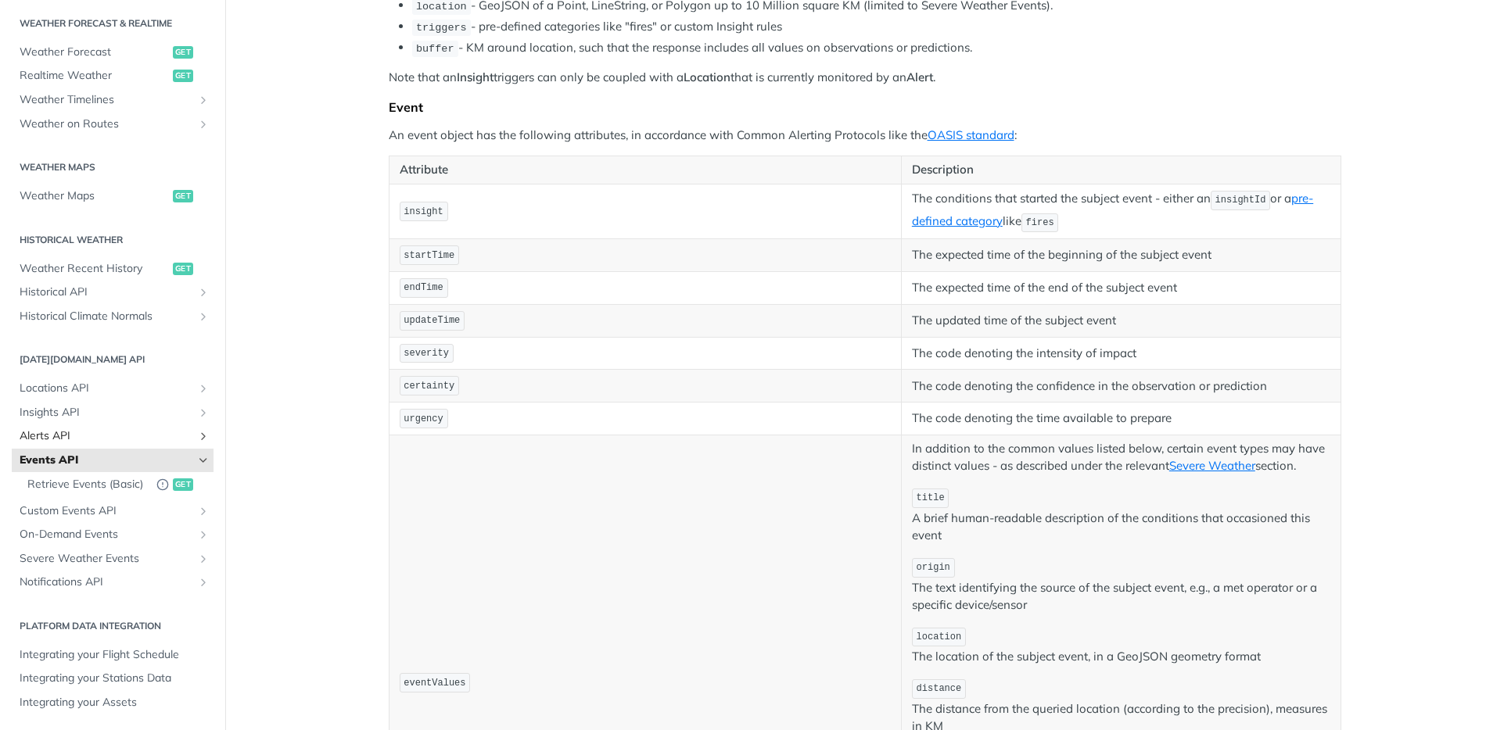
click at [46, 430] on span "Alerts API" at bounding box center [107, 436] width 174 height 16
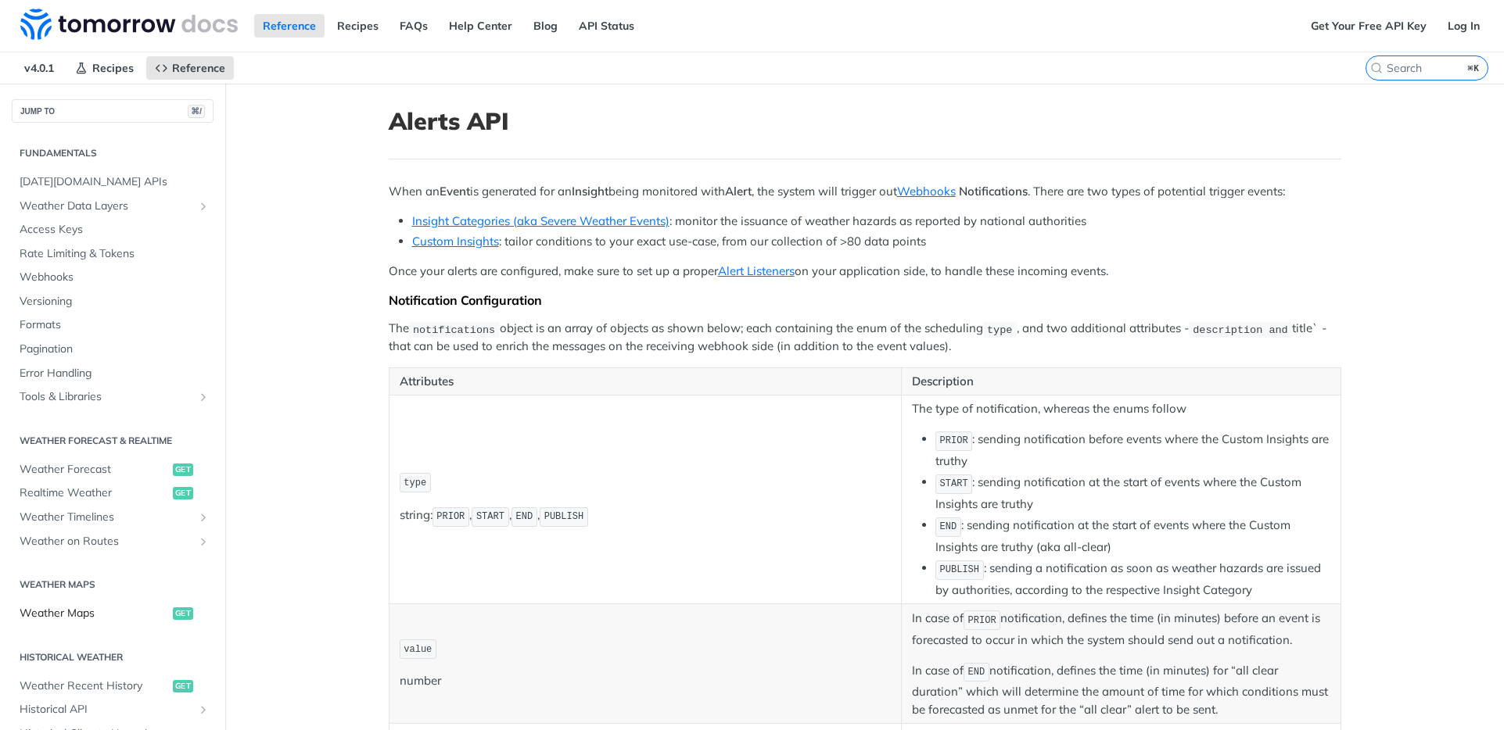
scroll to position [573, 0]
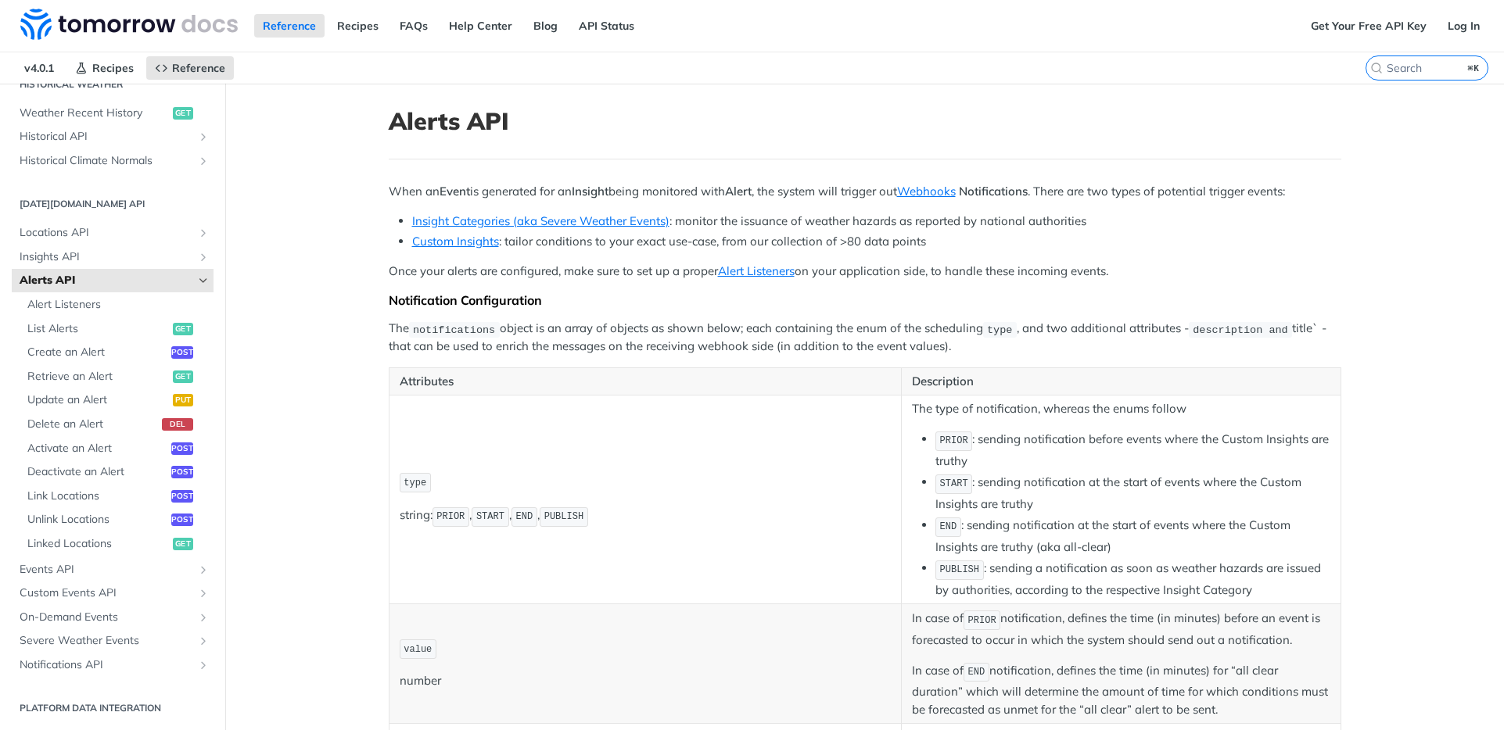
click at [205, 285] on icon "Hide subpages for Alerts API" at bounding box center [203, 280] width 13 height 13
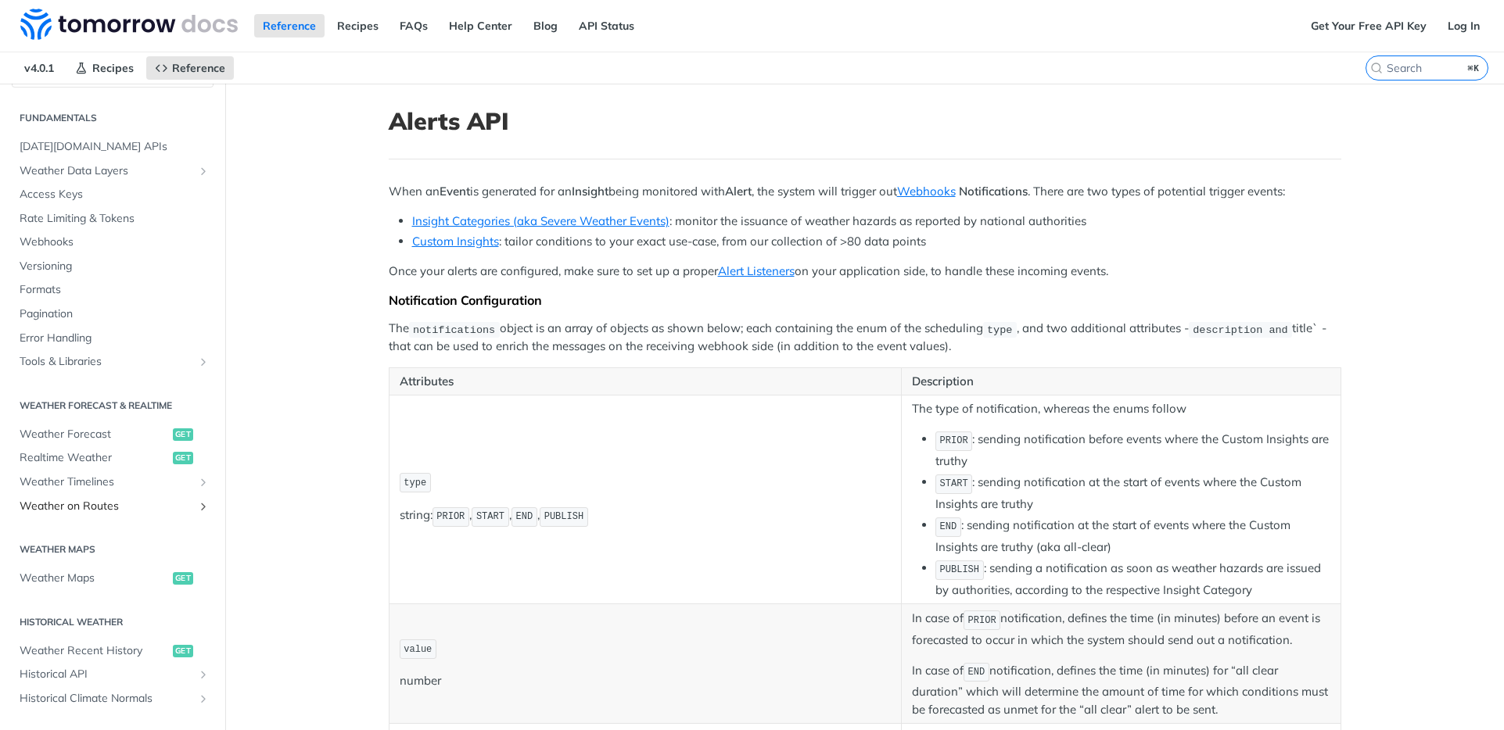
scroll to position [0, 0]
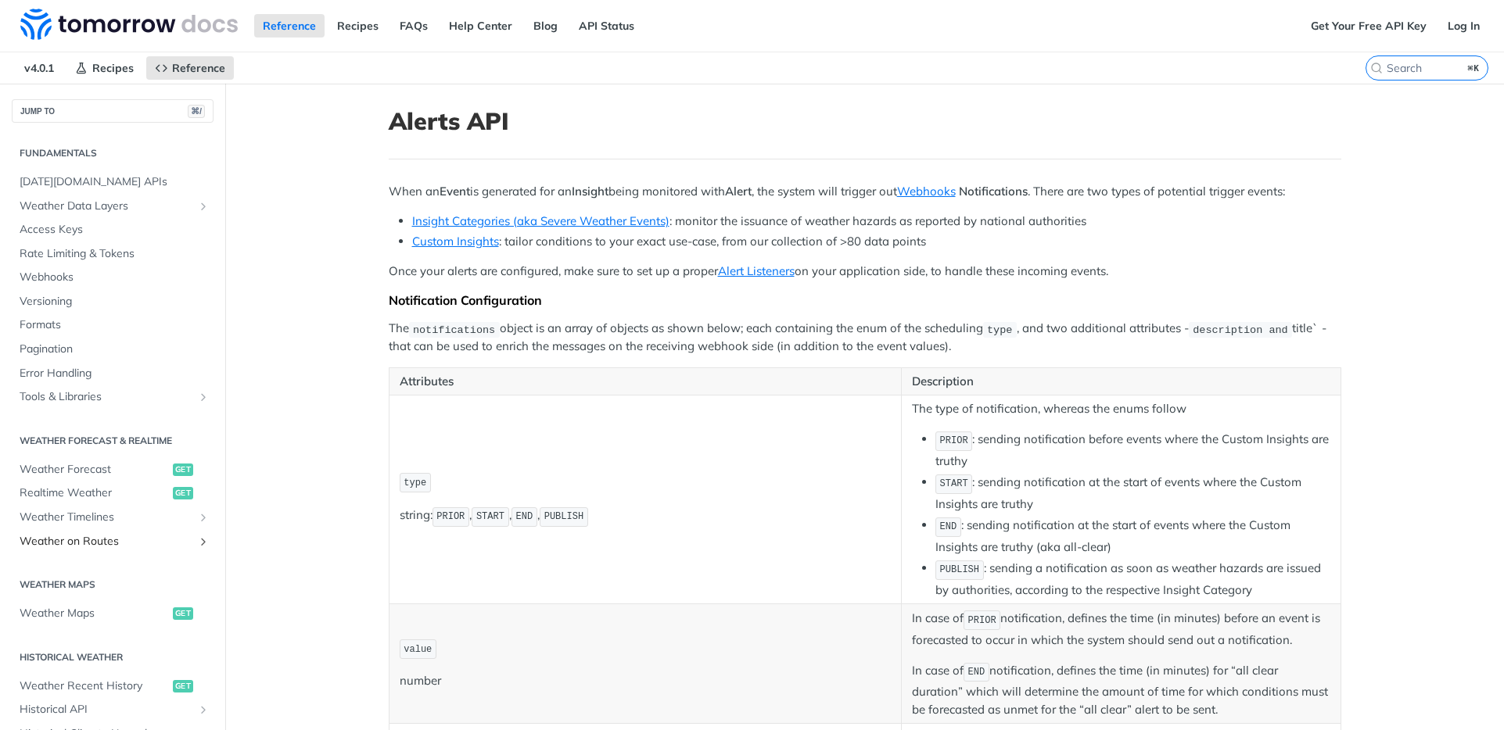
click at [94, 550] on link "Weather on Routes" at bounding box center [113, 541] width 202 height 23
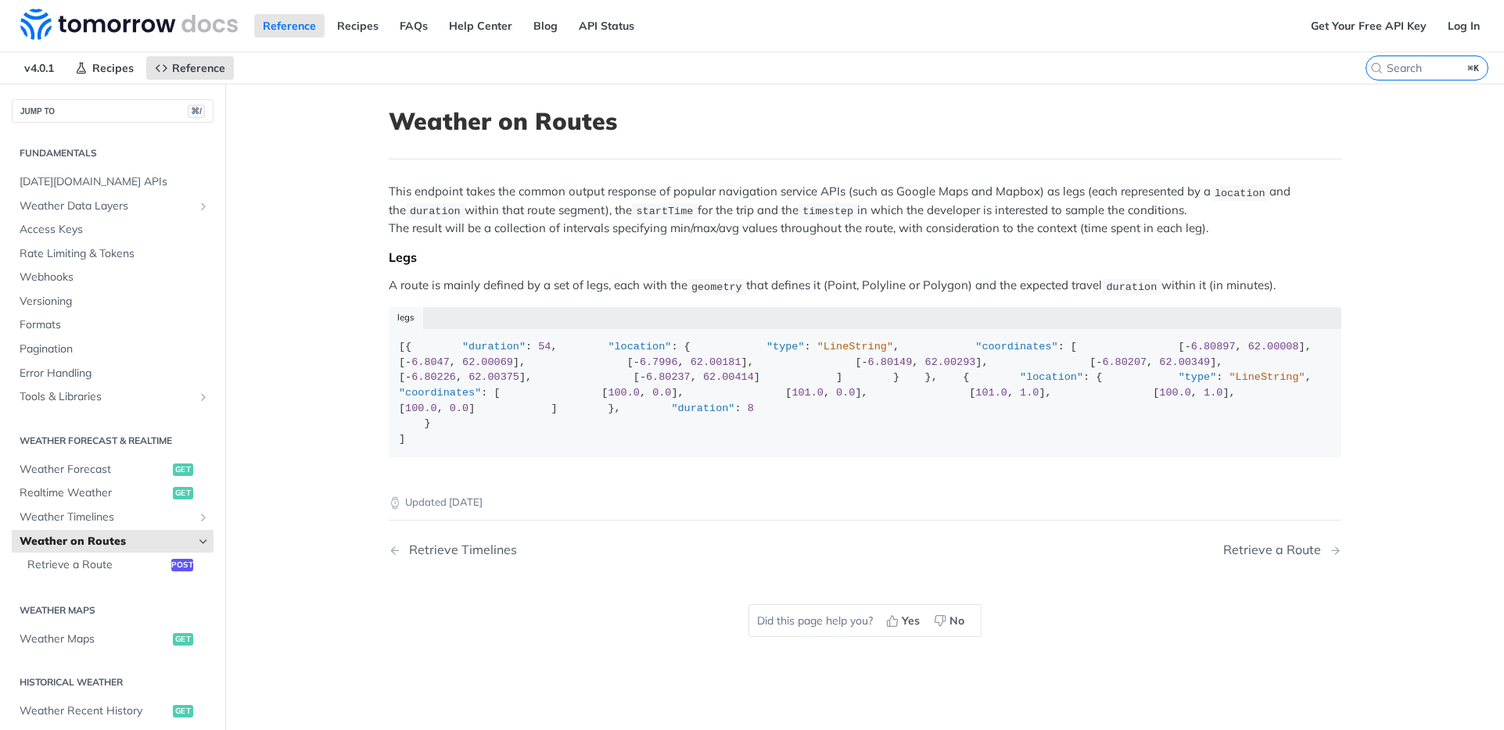
click at [629, 223] on p "This endpoint takes the common output response of popular navigation service AP…" at bounding box center [865, 210] width 952 height 54
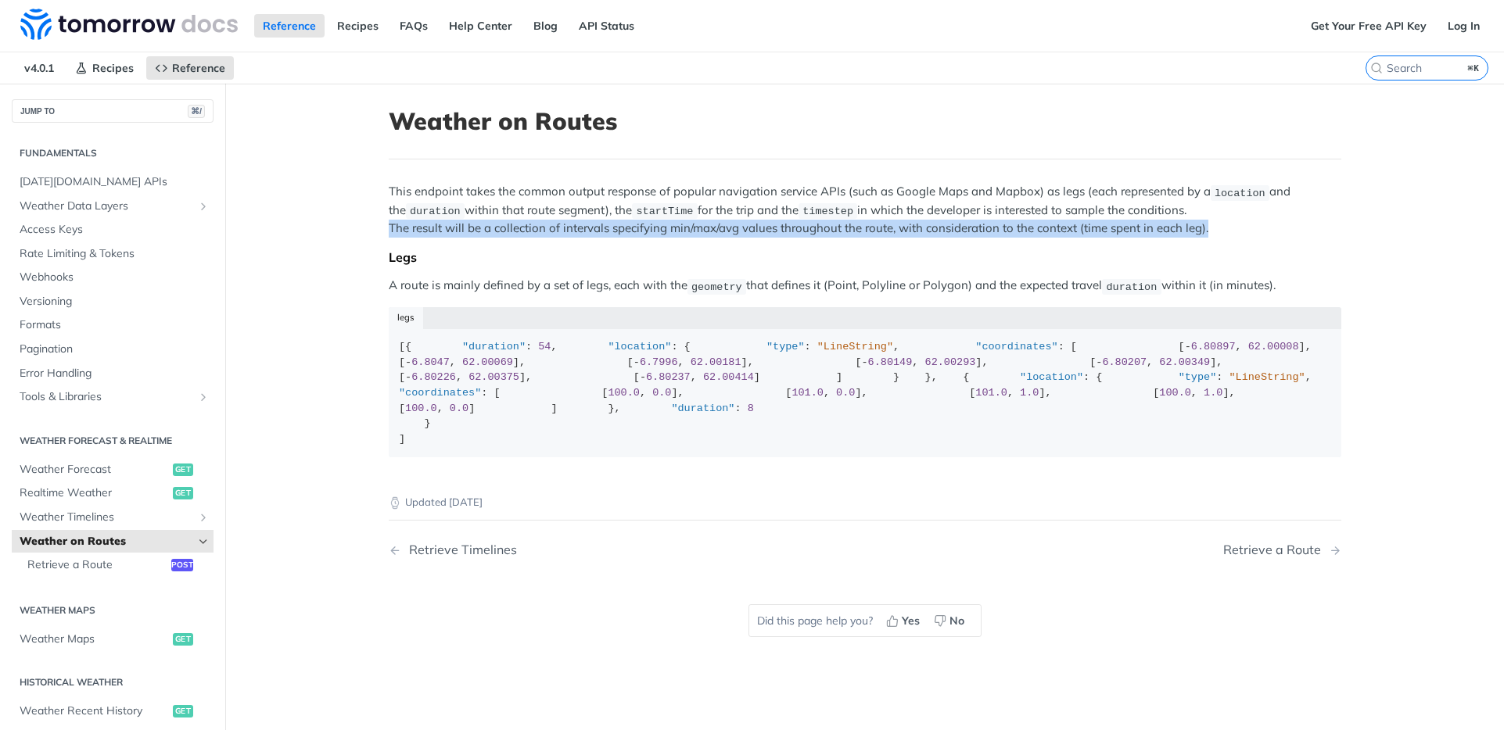
drag, startPoint x: 629, startPoint y: 223, endPoint x: 709, endPoint y: 221, distance: 79.8
click at [629, 223] on p "This endpoint takes the common output response of popular navigation service AP…" at bounding box center [865, 210] width 952 height 54
click at [841, 224] on p "This endpoint takes the common output response of popular navigation service AP…" at bounding box center [865, 210] width 952 height 54
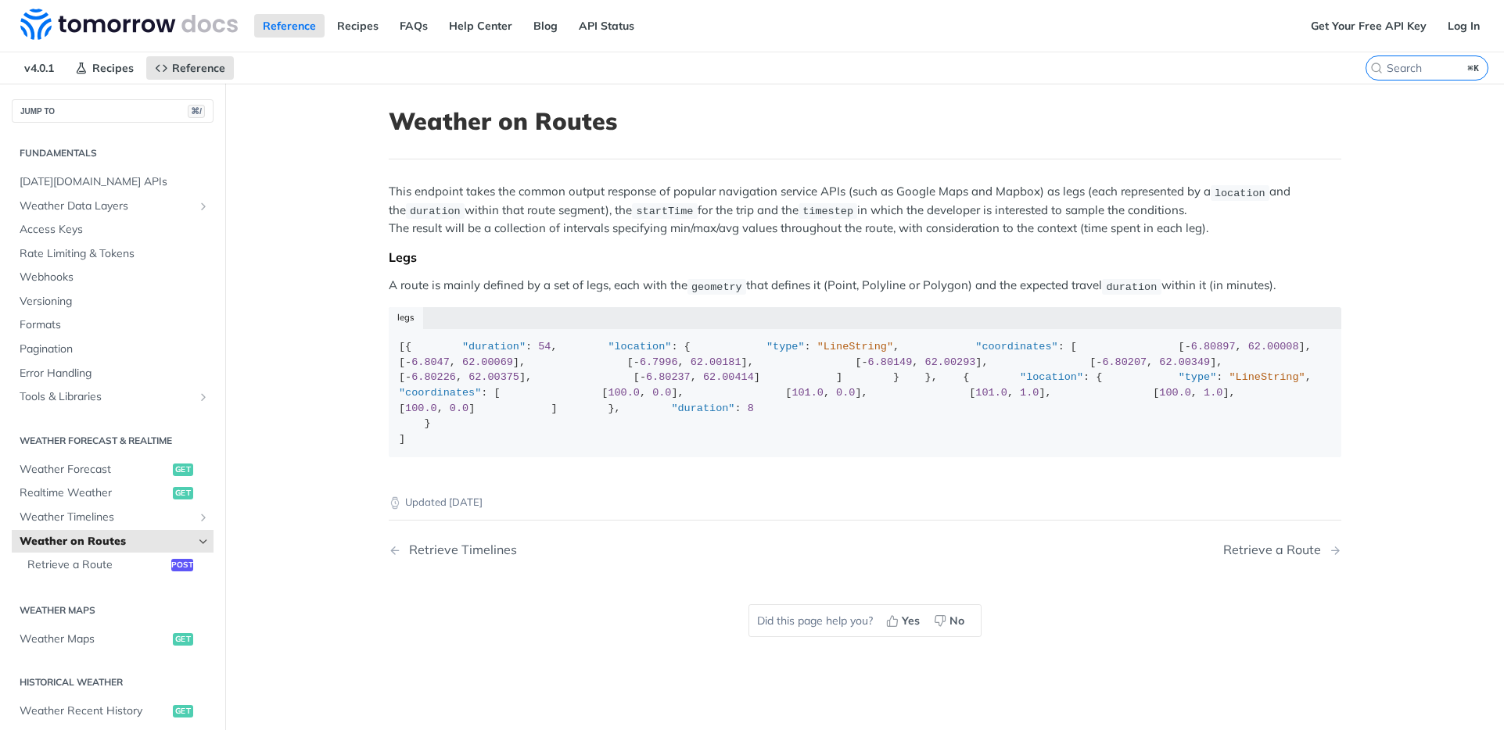
click at [787, 207] on p "This endpoint takes the common output response of popular navigation service AP…" at bounding box center [865, 210] width 952 height 54
click at [809, 209] on span "timestep" at bounding box center [827, 212] width 51 height 12
click at [816, 212] on span "timestep" at bounding box center [827, 212] width 51 height 12
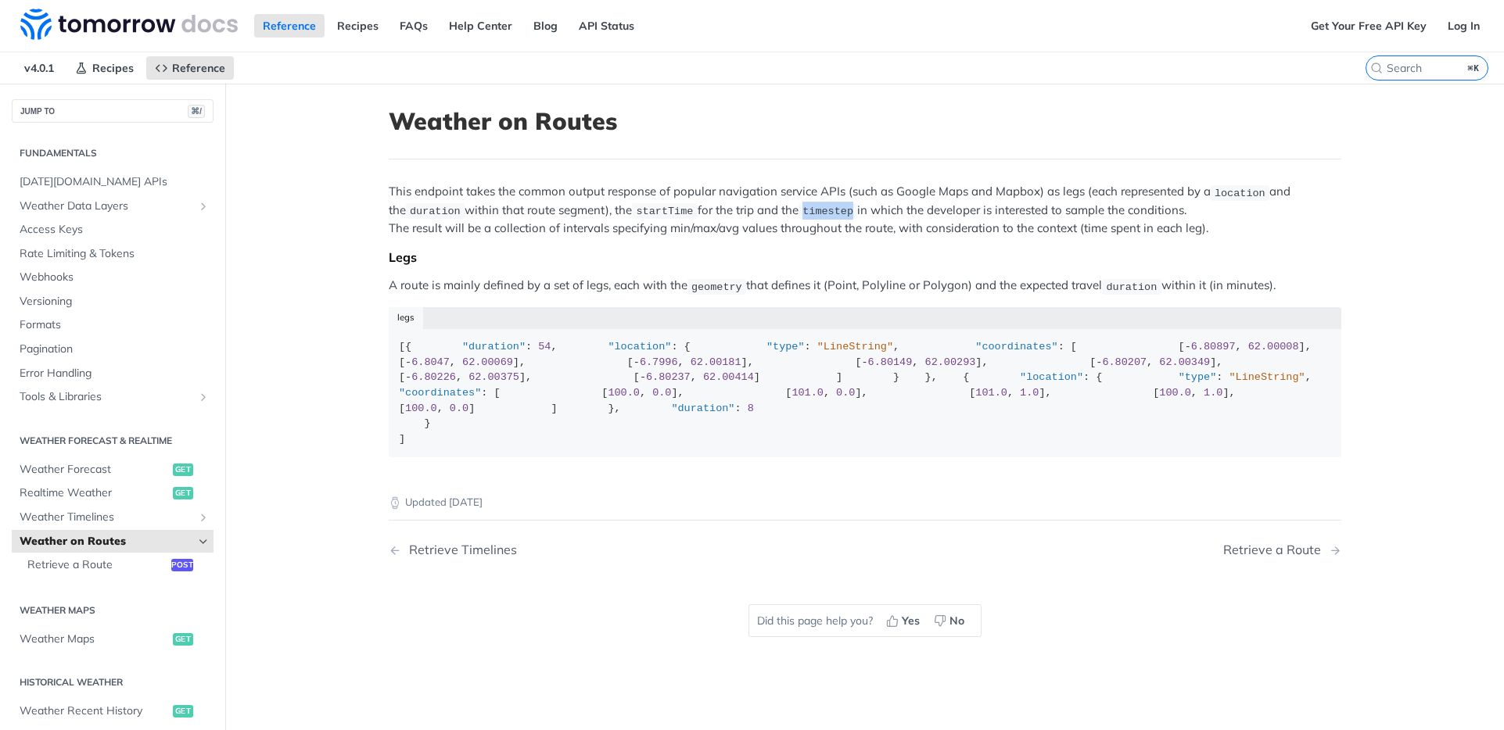
click at [805, 208] on span "timestep" at bounding box center [827, 212] width 51 height 12
drag, startPoint x: 798, startPoint y: 211, endPoint x: 847, endPoint y: 210, distance: 48.5
click at [847, 210] on span "timestep" at bounding box center [827, 212] width 51 height 12
click at [860, 215] on p "This endpoint takes the common output response of popular navigation service AP…" at bounding box center [865, 210] width 952 height 54
drag, startPoint x: 810, startPoint y: 206, endPoint x: 793, endPoint y: 200, distance: 18.1
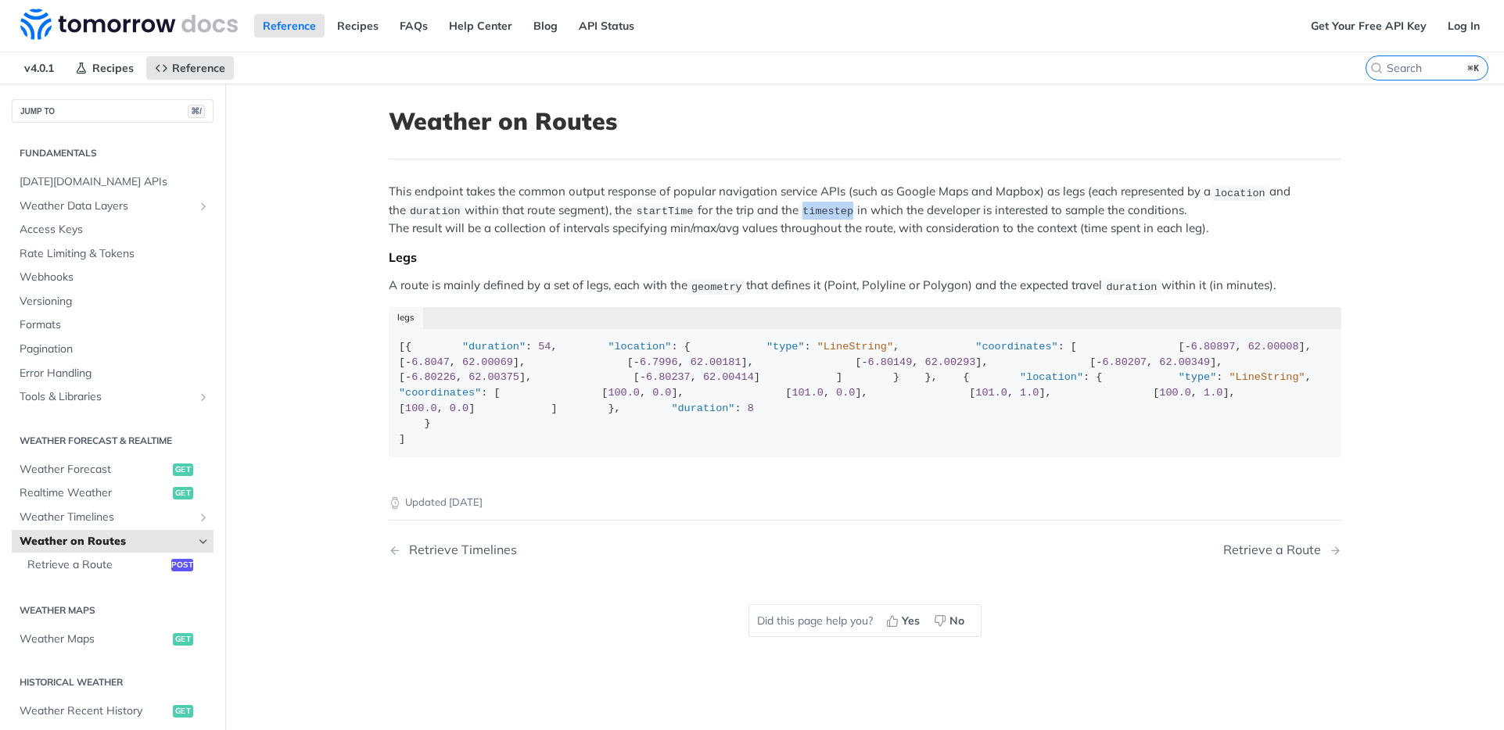
click at [793, 200] on p "This endpoint takes the common output response of popular navigation service AP…" at bounding box center [865, 210] width 952 height 54
click at [666, 206] on span "startTime" at bounding box center [664, 212] width 57 height 12
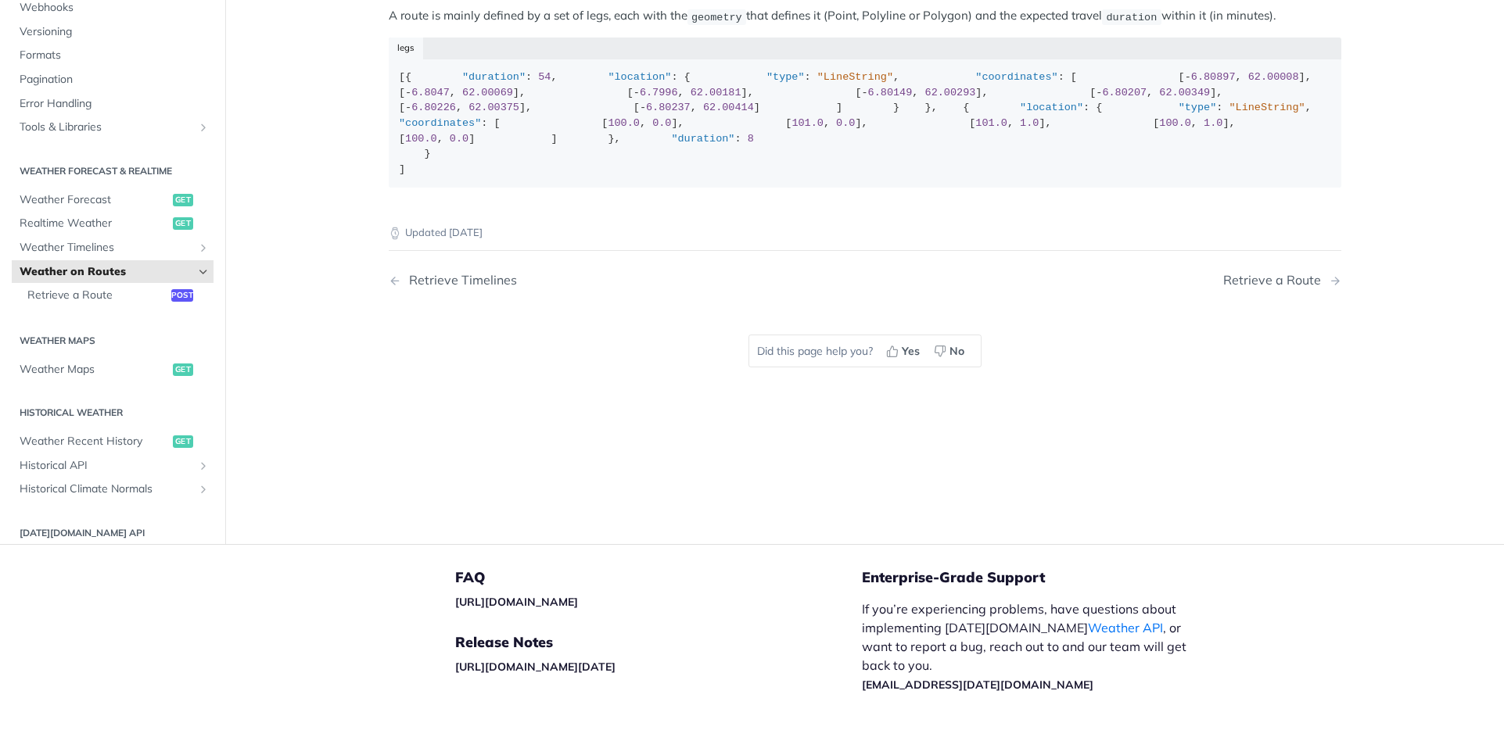
scroll to position [579, 0]
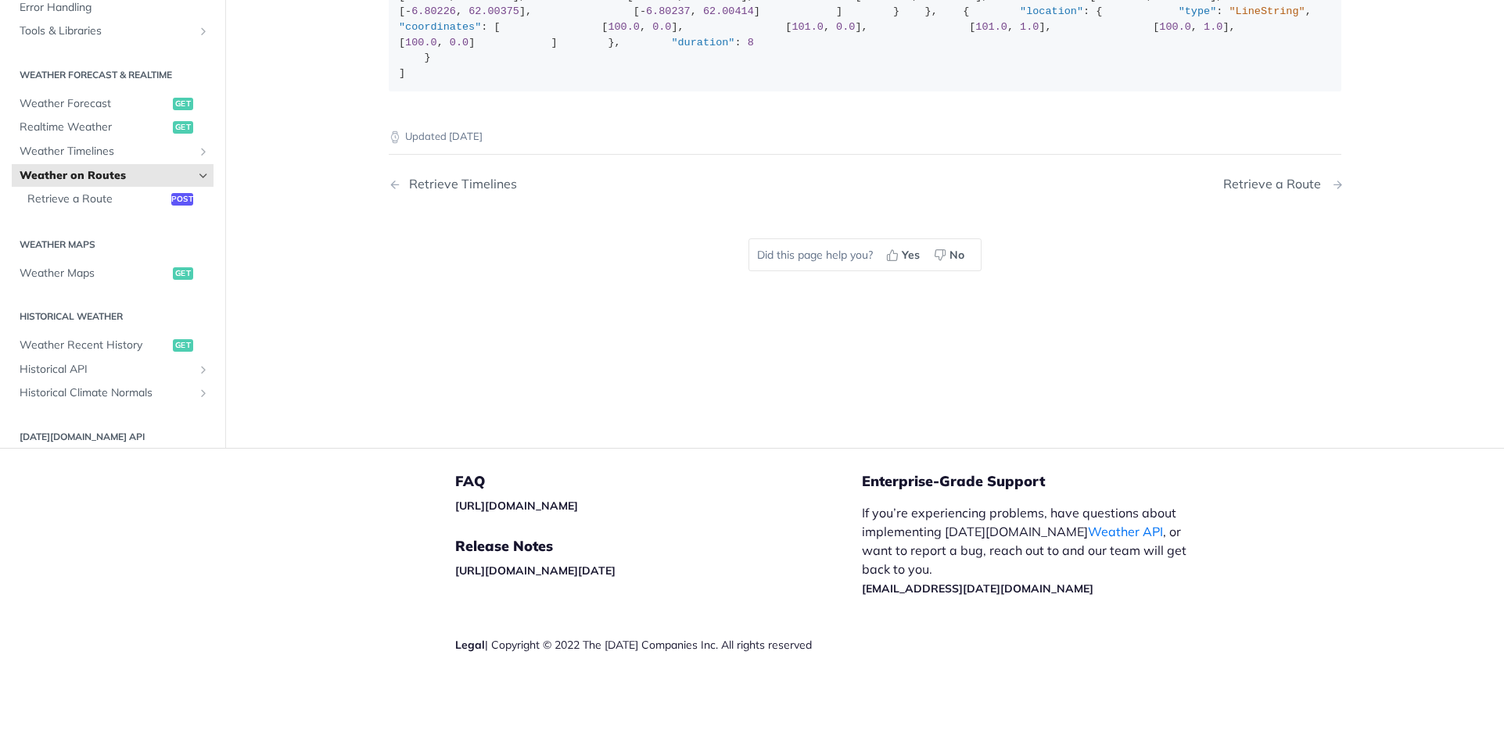
click at [1294, 192] on div "Retrieve a Route" at bounding box center [1276, 184] width 106 height 15
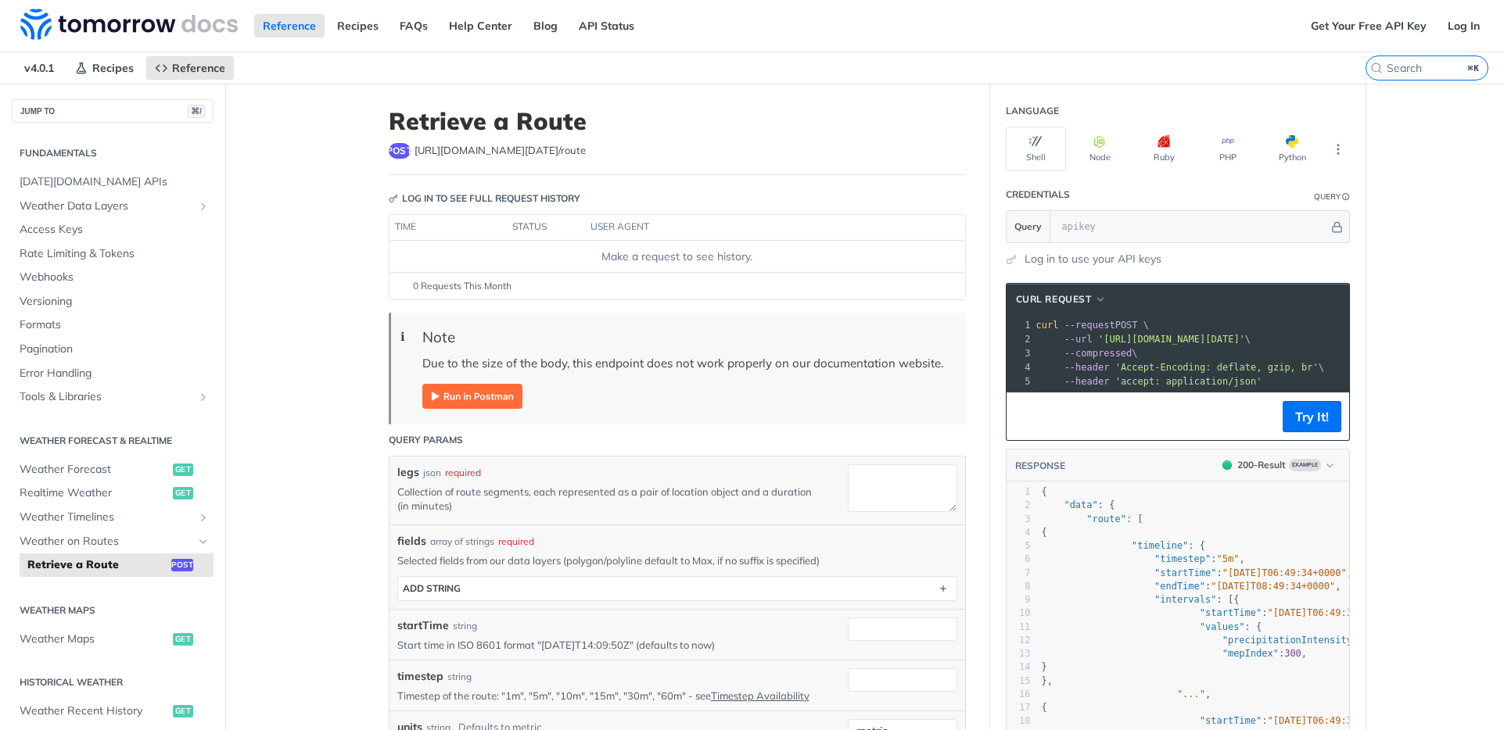
click at [261, 328] on main "JUMP TO ⌘/ Fundamentals [DATE][DOMAIN_NAME] APIs Weather Data Layers Core Proba…" at bounding box center [752, 705] width 1504 height 1242
